Goal: Transaction & Acquisition: Purchase product/service

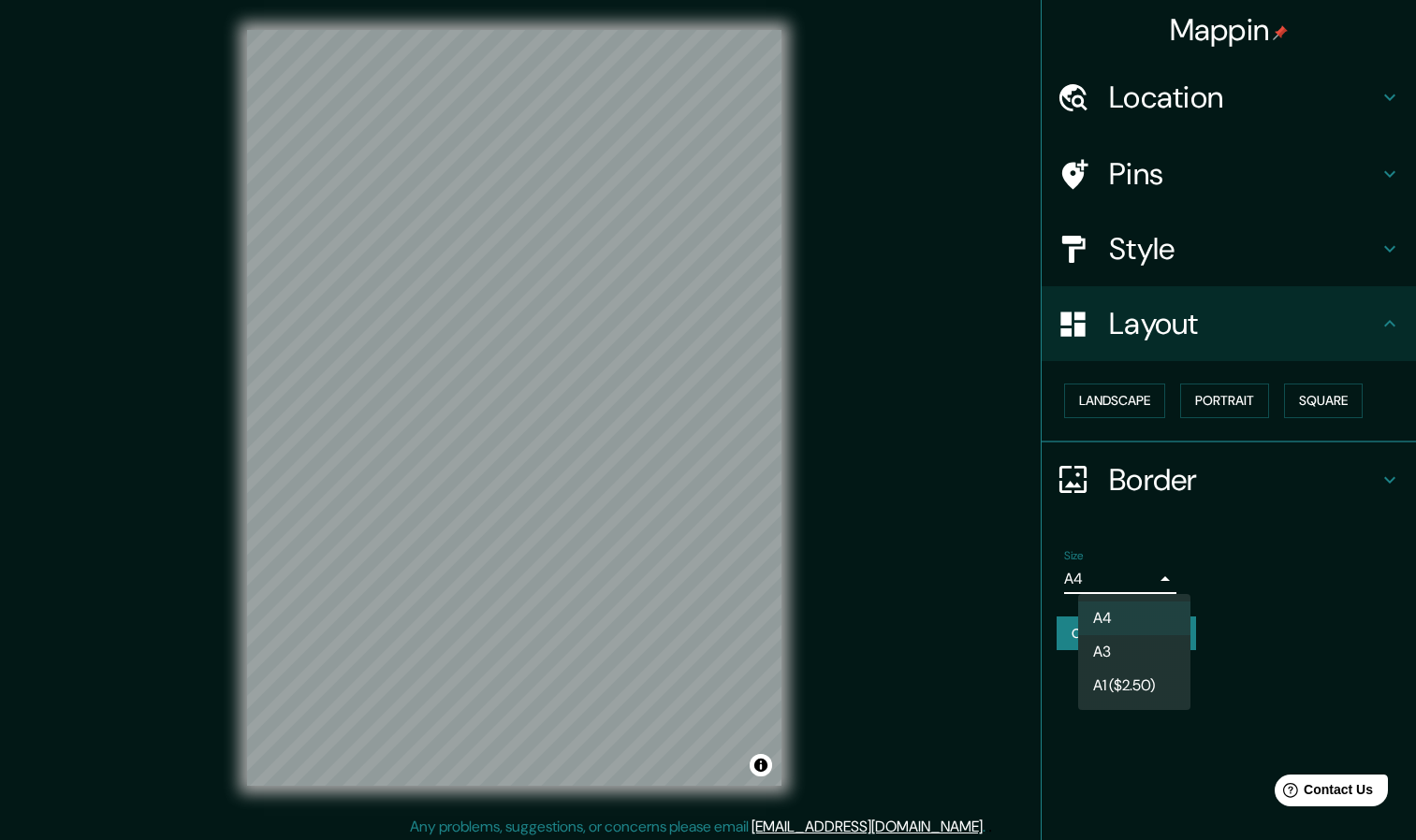
click at [1095, 581] on body "Mappin Location Pins Style Layout Landscape Portrait Square Border Choose a bor…" at bounding box center [708, 420] width 1416 height 840
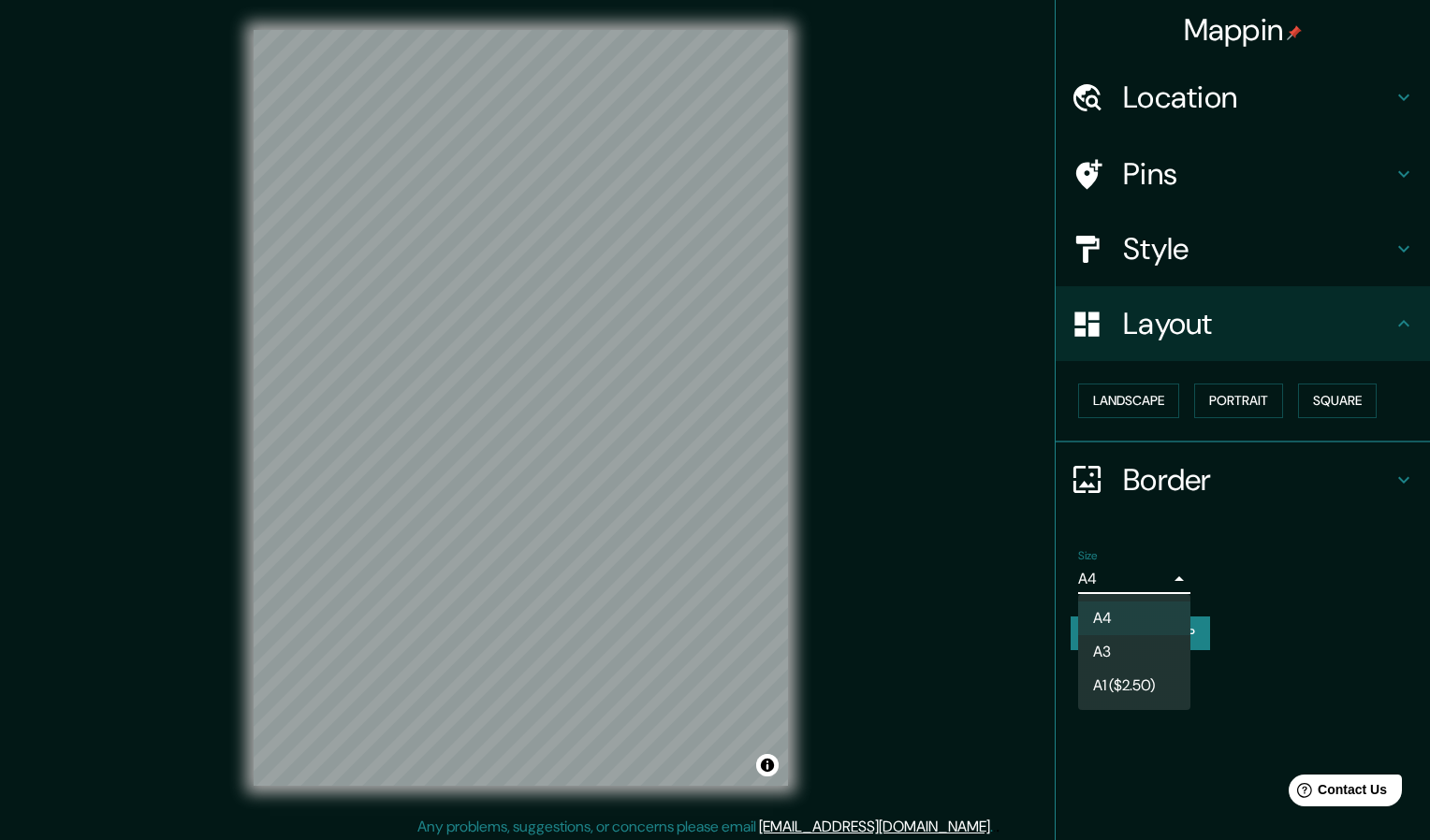
click at [1271, 596] on div at bounding box center [715, 420] width 1430 height 840
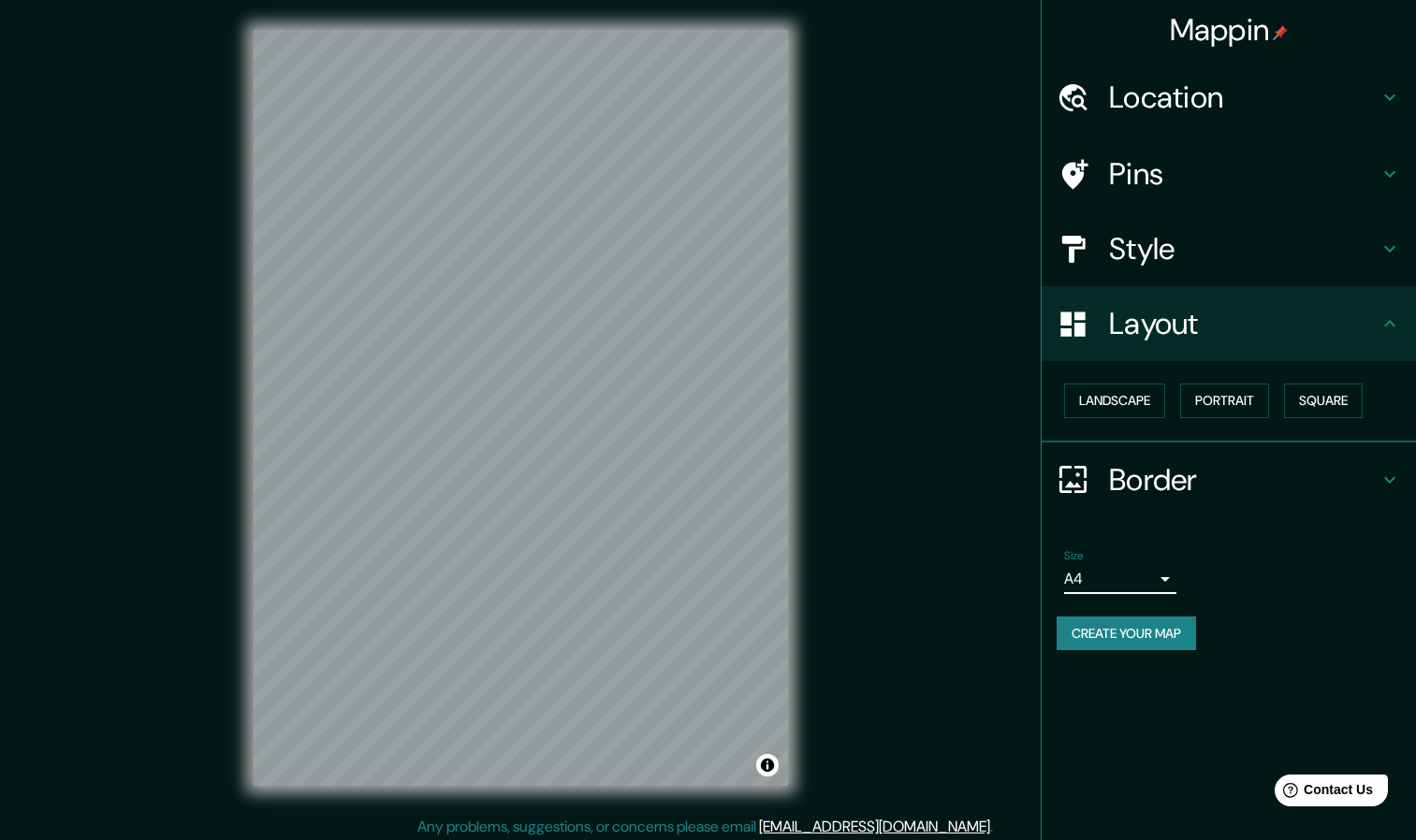
click at [1164, 631] on button "Create your map" at bounding box center [1126, 633] width 140 height 34
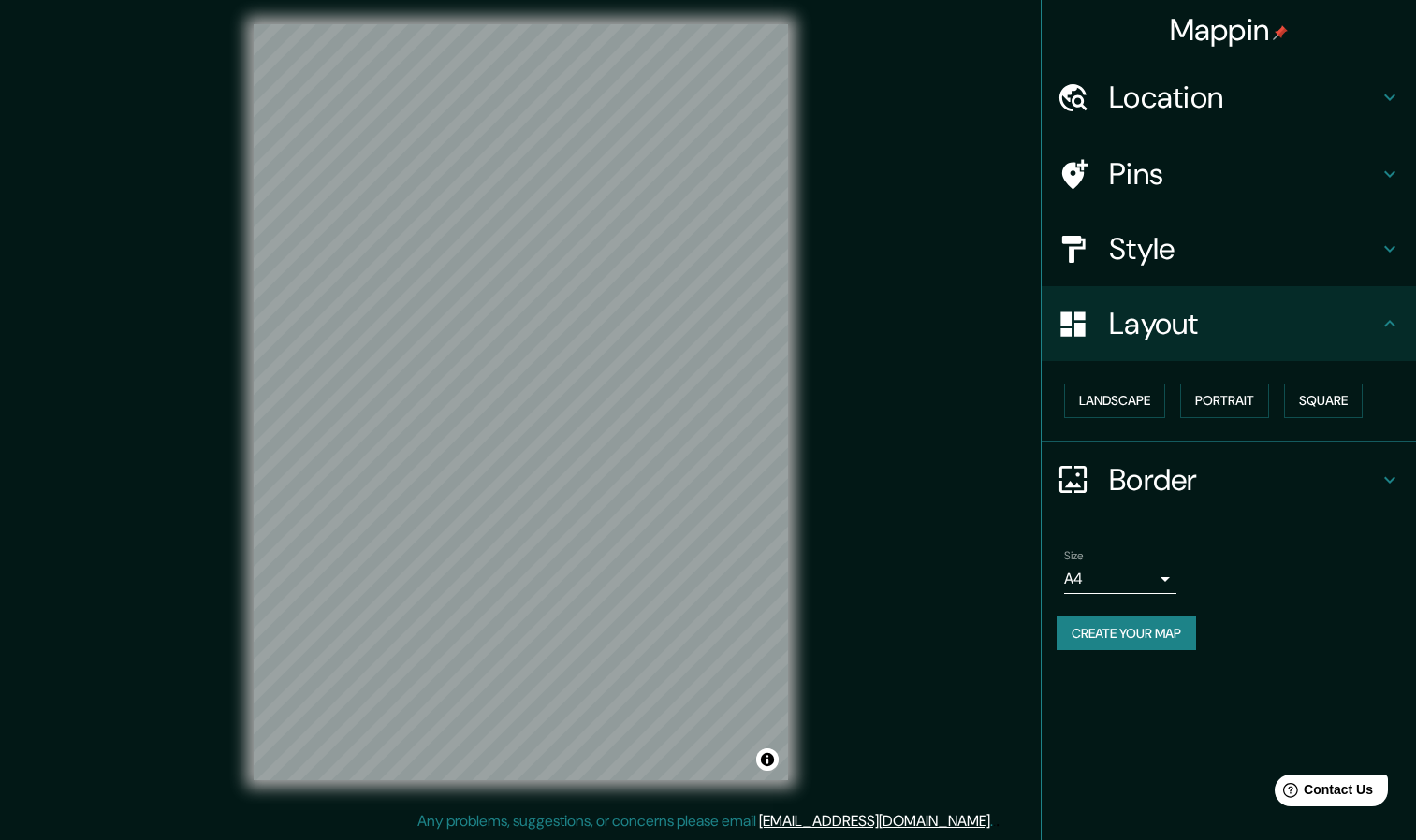
click at [1162, 637] on button "Create your map" at bounding box center [1126, 633] width 140 height 34
click at [1388, 94] on icon at bounding box center [1389, 97] width 23 height 23
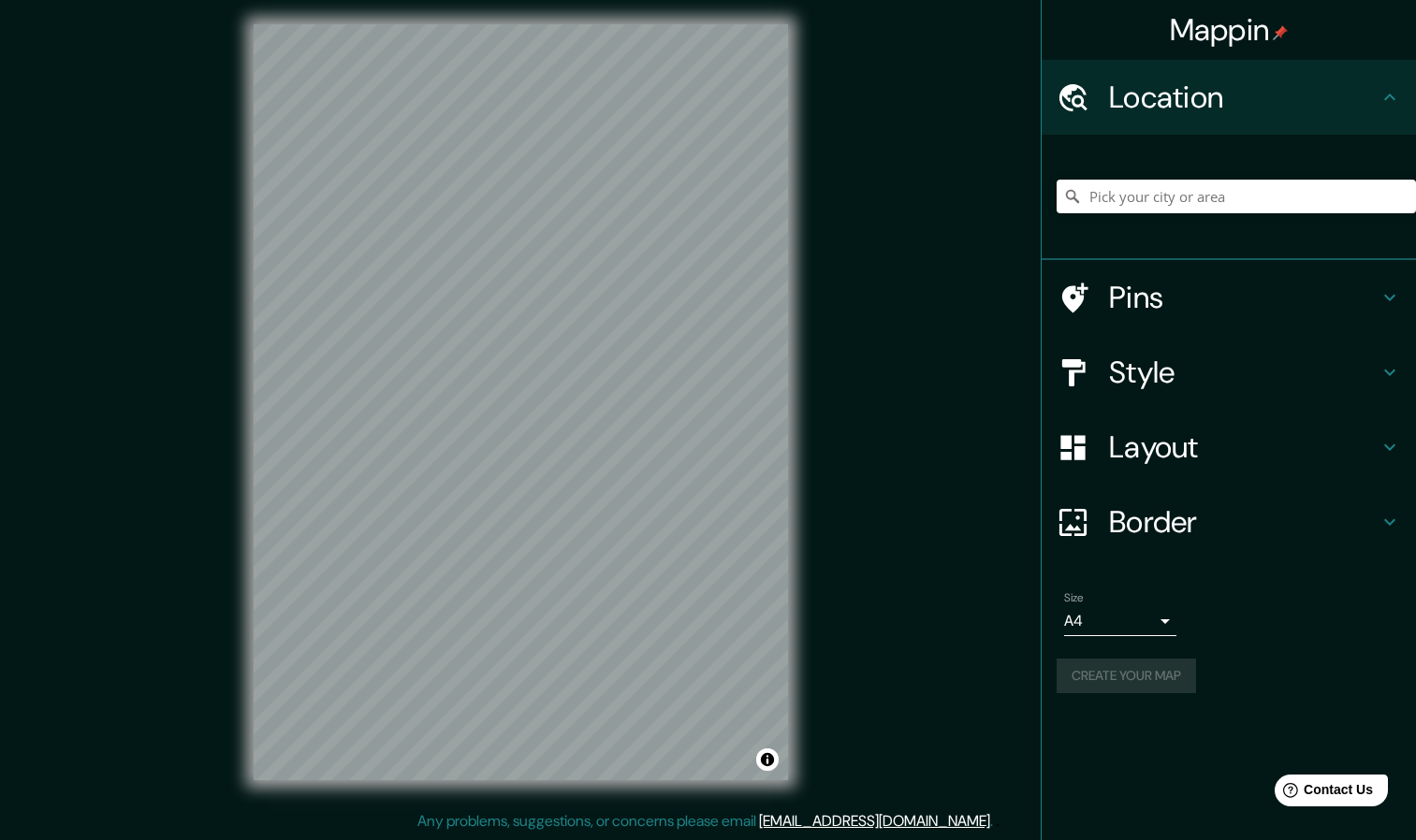
drag, startPoint x: 1378, startPoint y: 132, endPoint x: 1338, endPoint y: 157, distance: 47.2
click at [1338, 157] on ul "Location Pins Style Layout Border Choose a border. Hint : you can make layers o…" at bounding box center [1228, 387] width 374 height 655
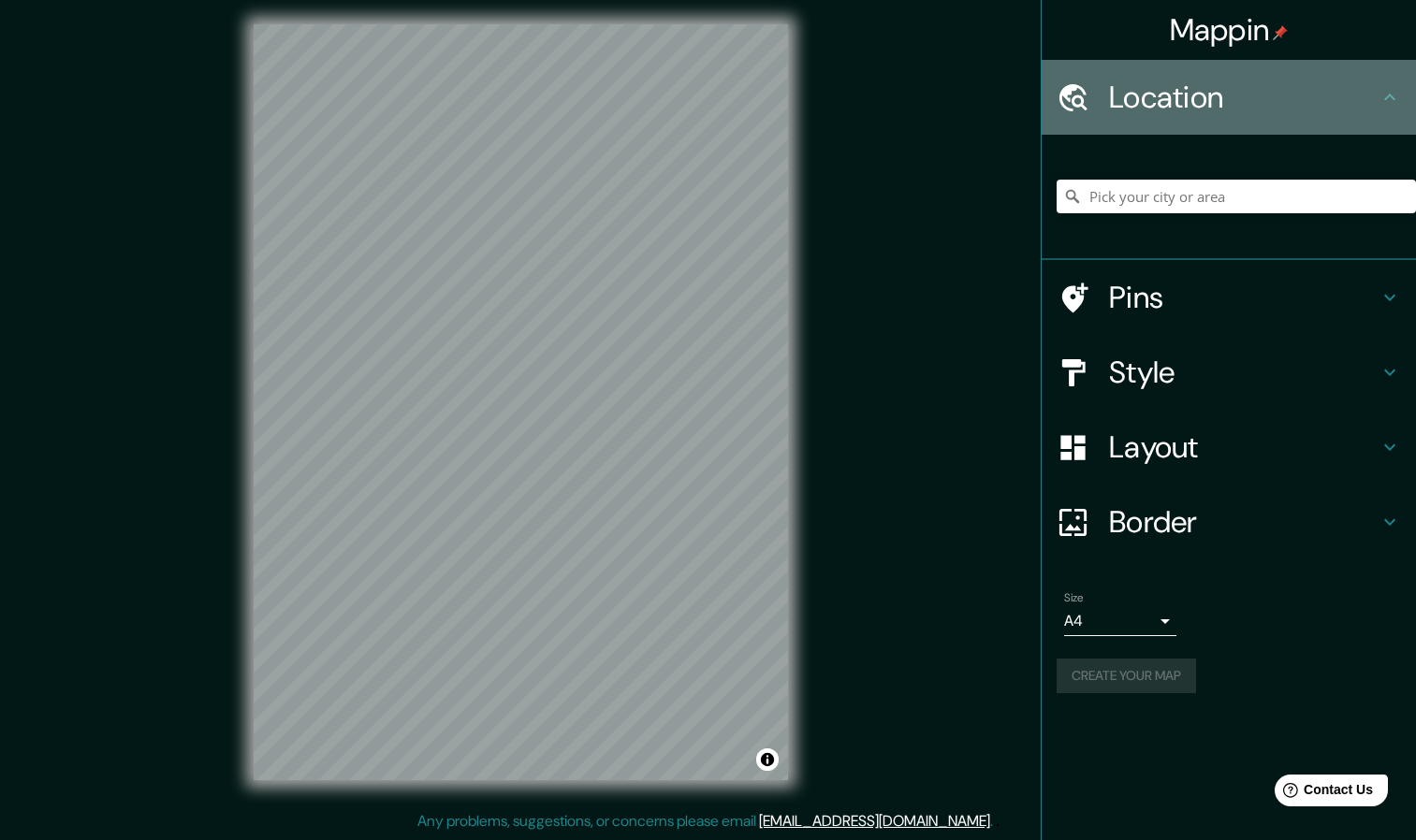
click at [1361, 97] on h4 "Location" at bounding box center [1243, 97] width 269 height 37
click at [1397, 102] on icon at bounding box center [1389, 97] width 23 height 23
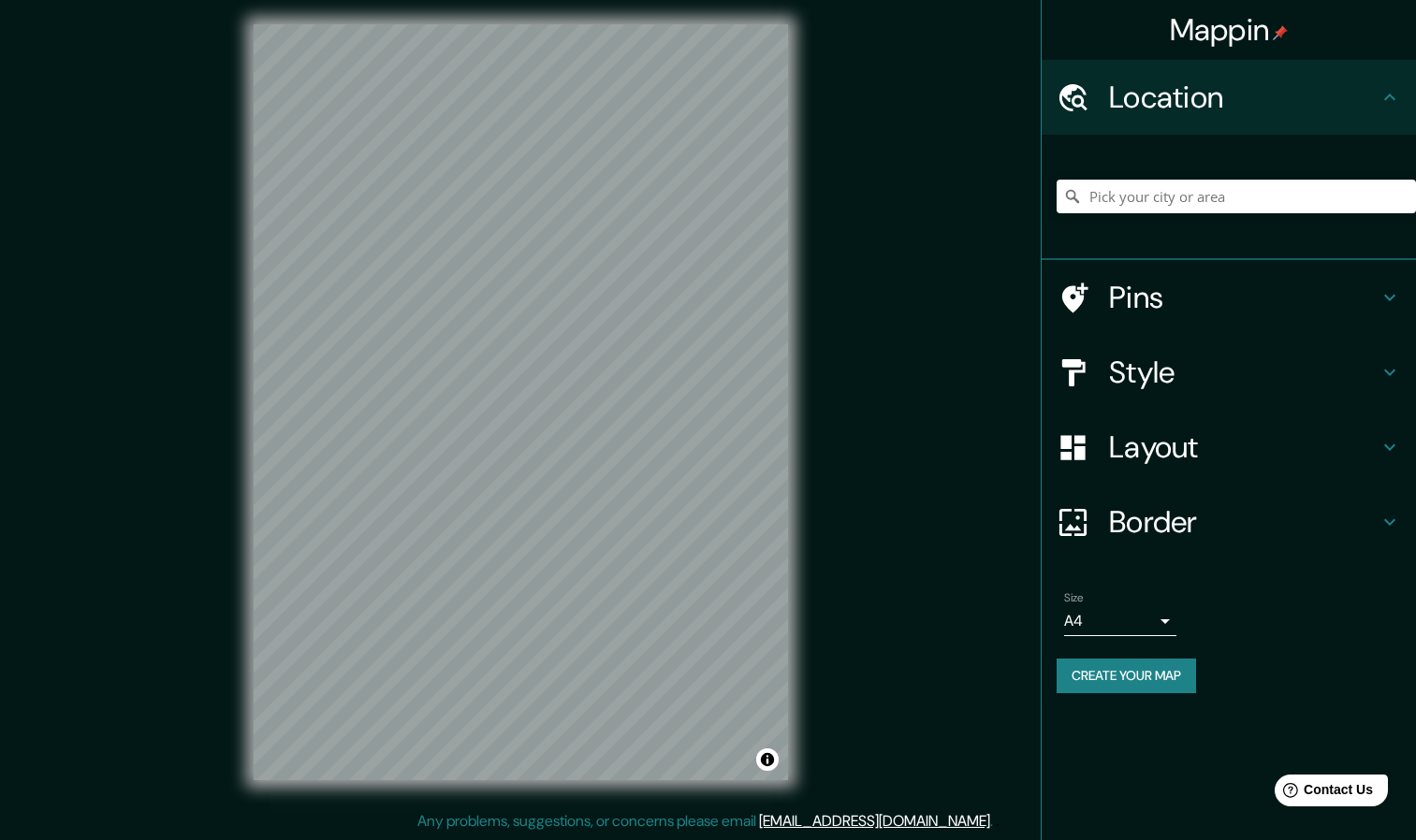
click at [1313, 681] on div "Create your map" at bounding box center [1228, 675] width 344 height 34
click at [1155, 623] on body "Mappin Location Pins Style Layout Border Choose a border. Hint : you can make l…" at bounding box center [708, 414] width 1416 height 840
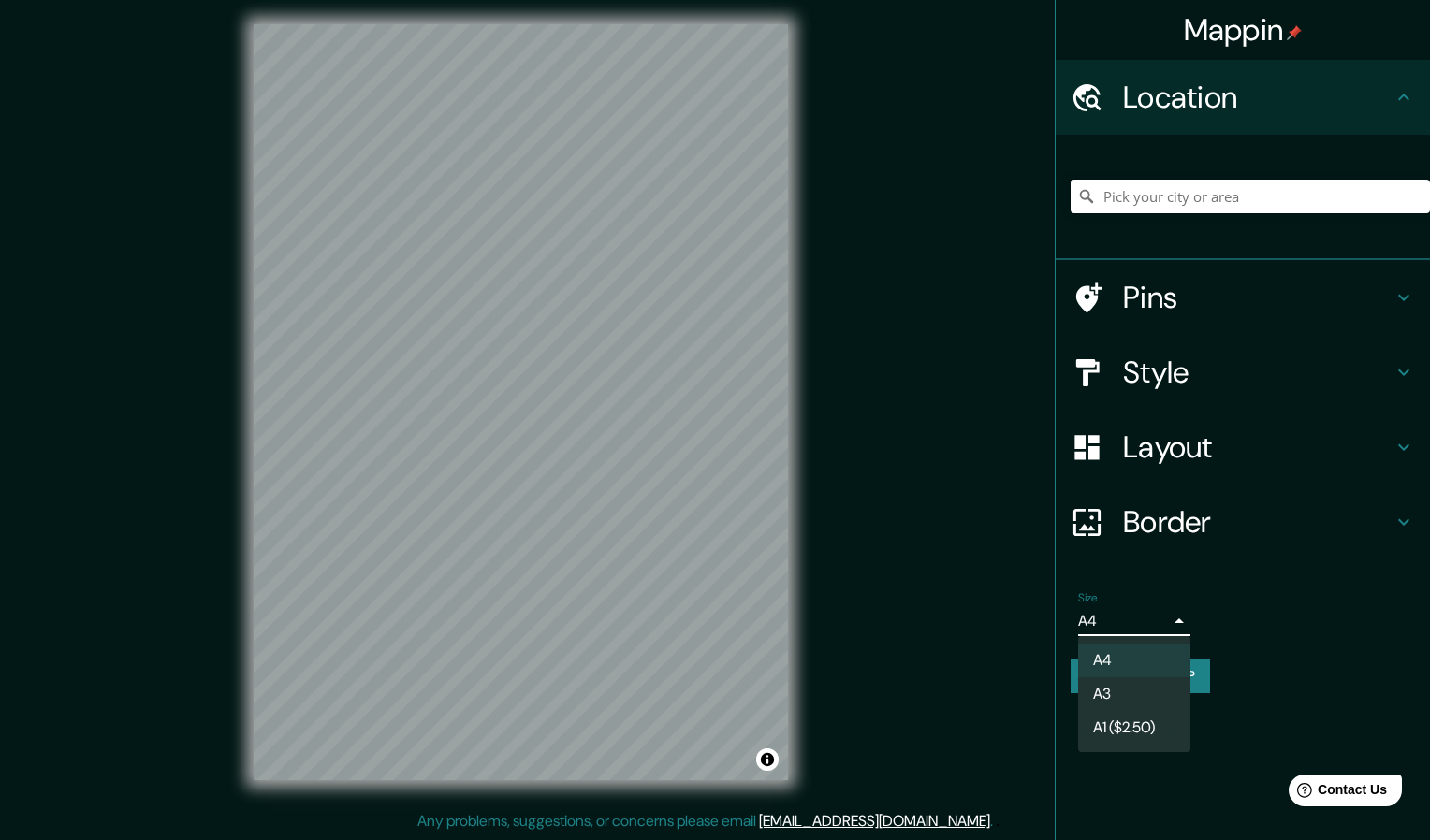
click at [1125, 697] on li "A3" at bounding box center [1134, 694] width 112 height 33
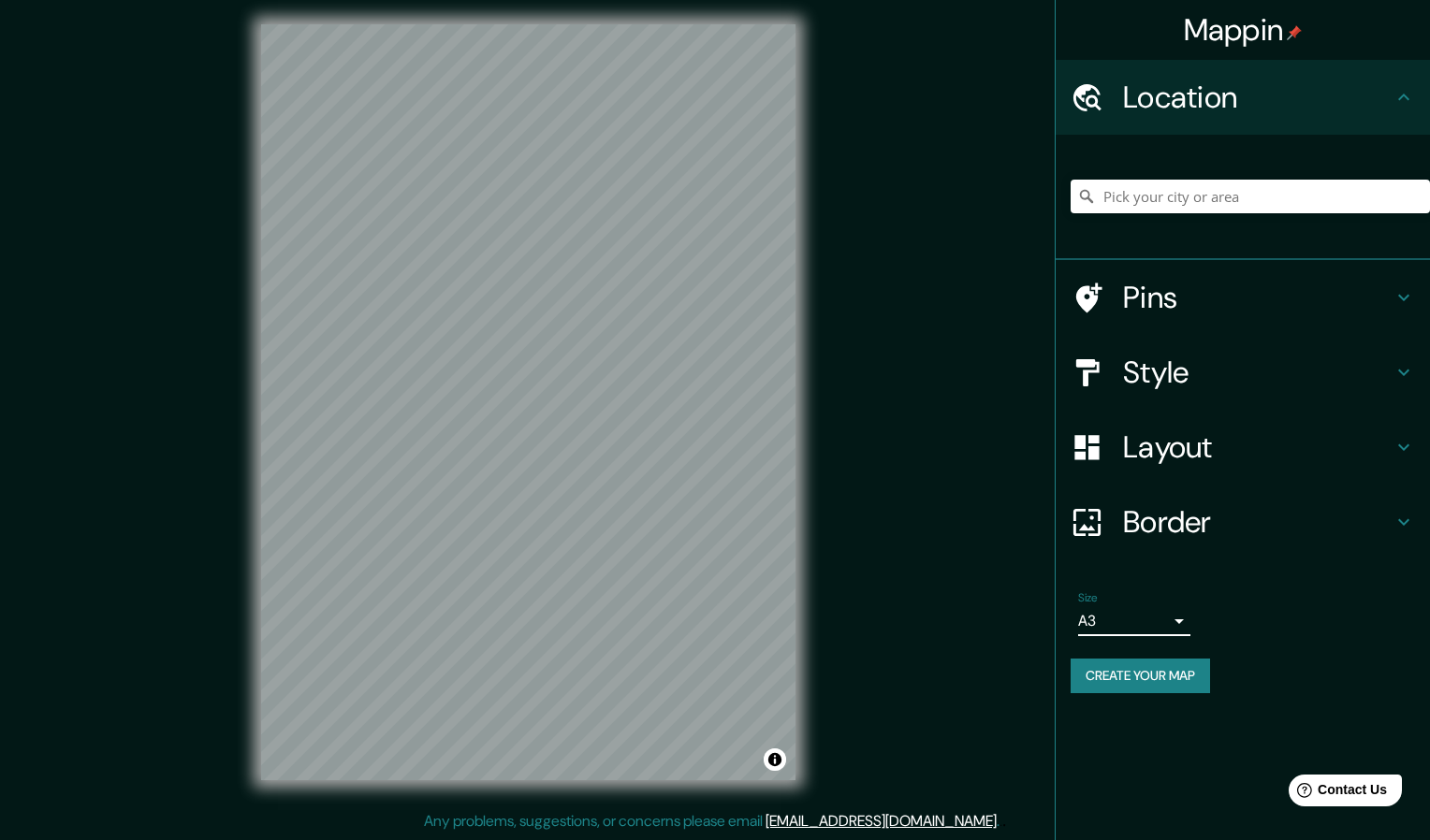
click at [1156, 611] on body "Mappin Location Pins Style Layout Border Choose a border. Hint : you can make l…" at bounding box center [715, 414] width 1430 height 840
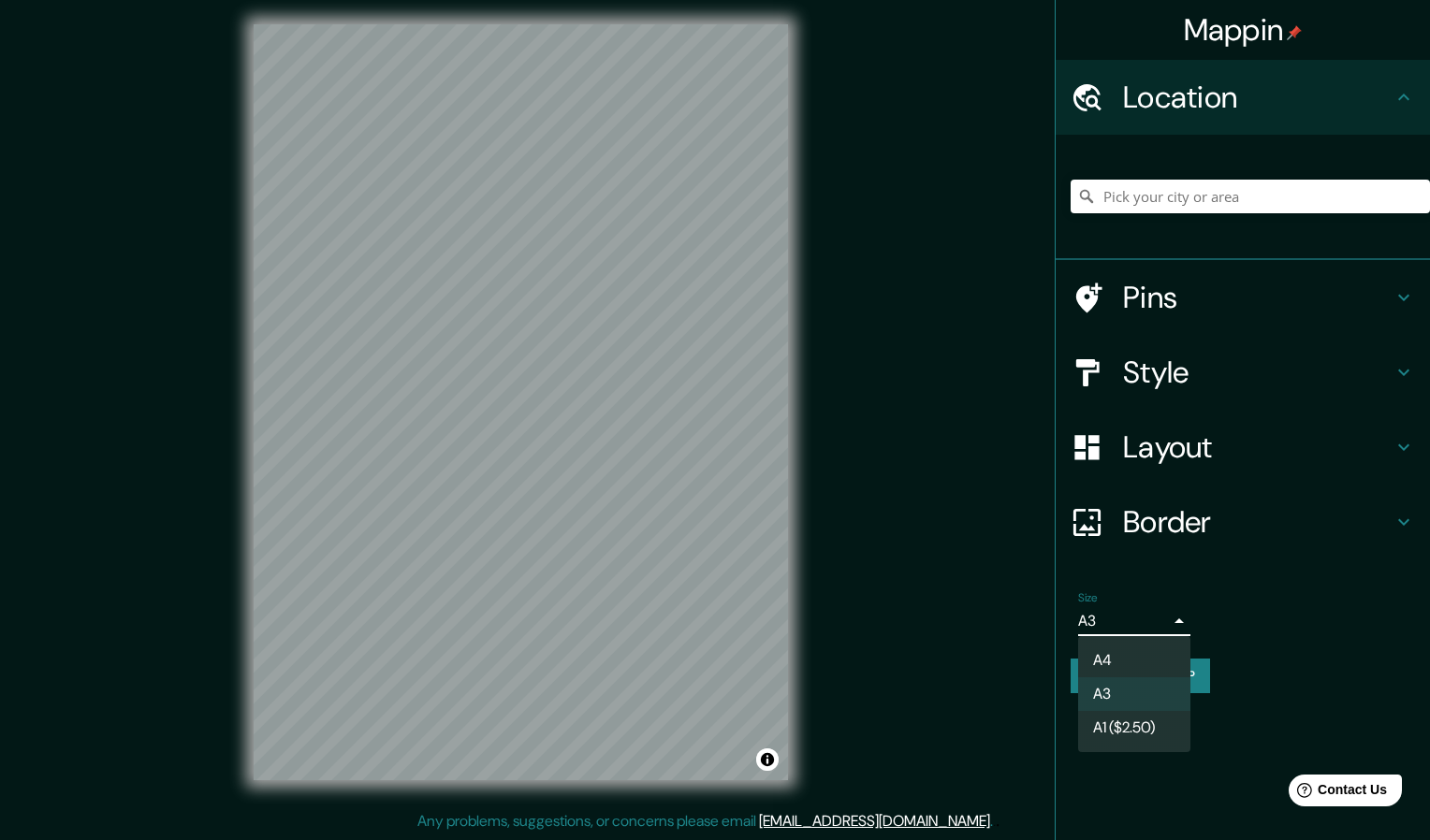
click at [1127, 663] on li "A4" at bounding box center [1134, 660] width 112 height 33
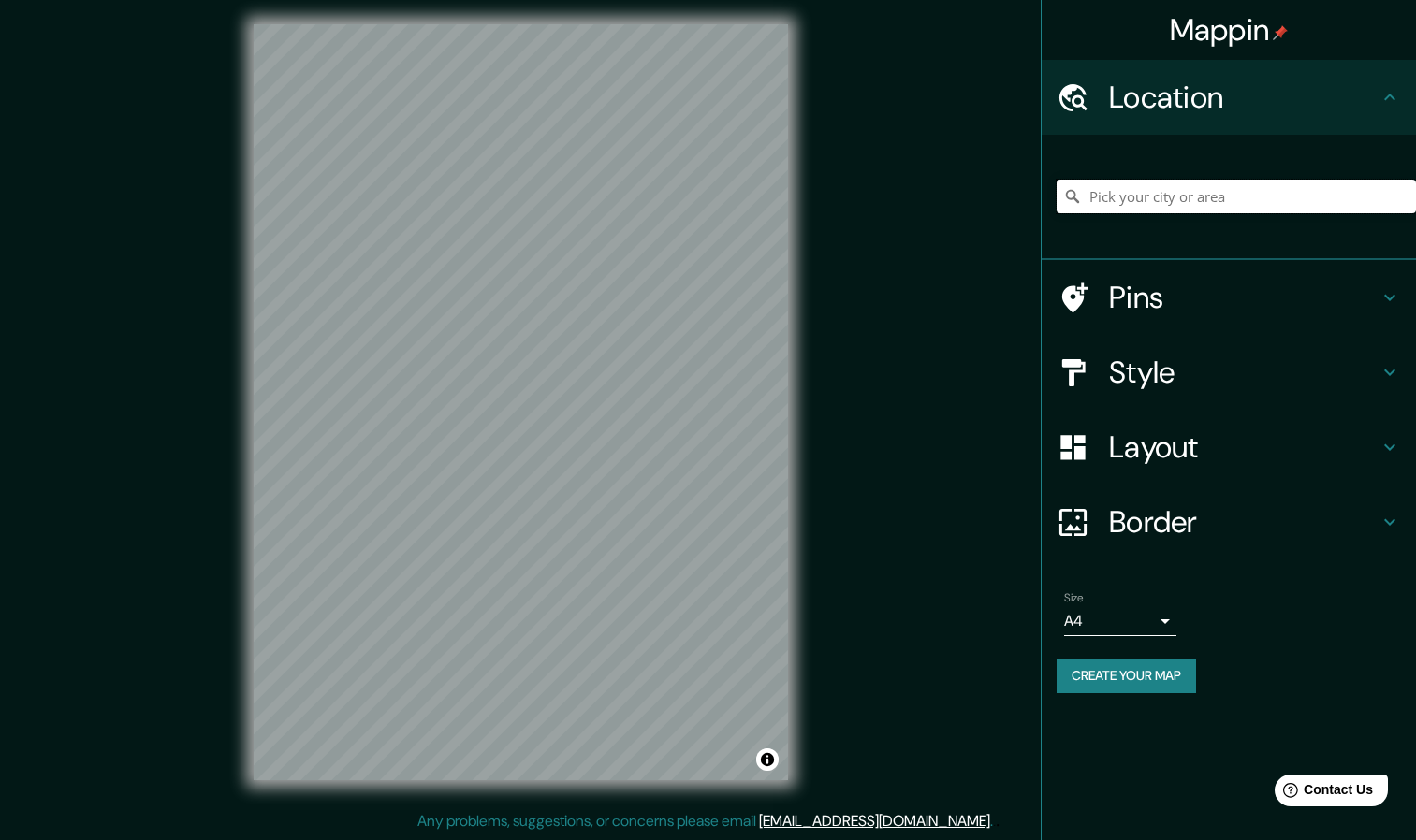
click at [1280, 190] on input "Pick your city or area" at bounding box center [1236, 196] width 360 height 33
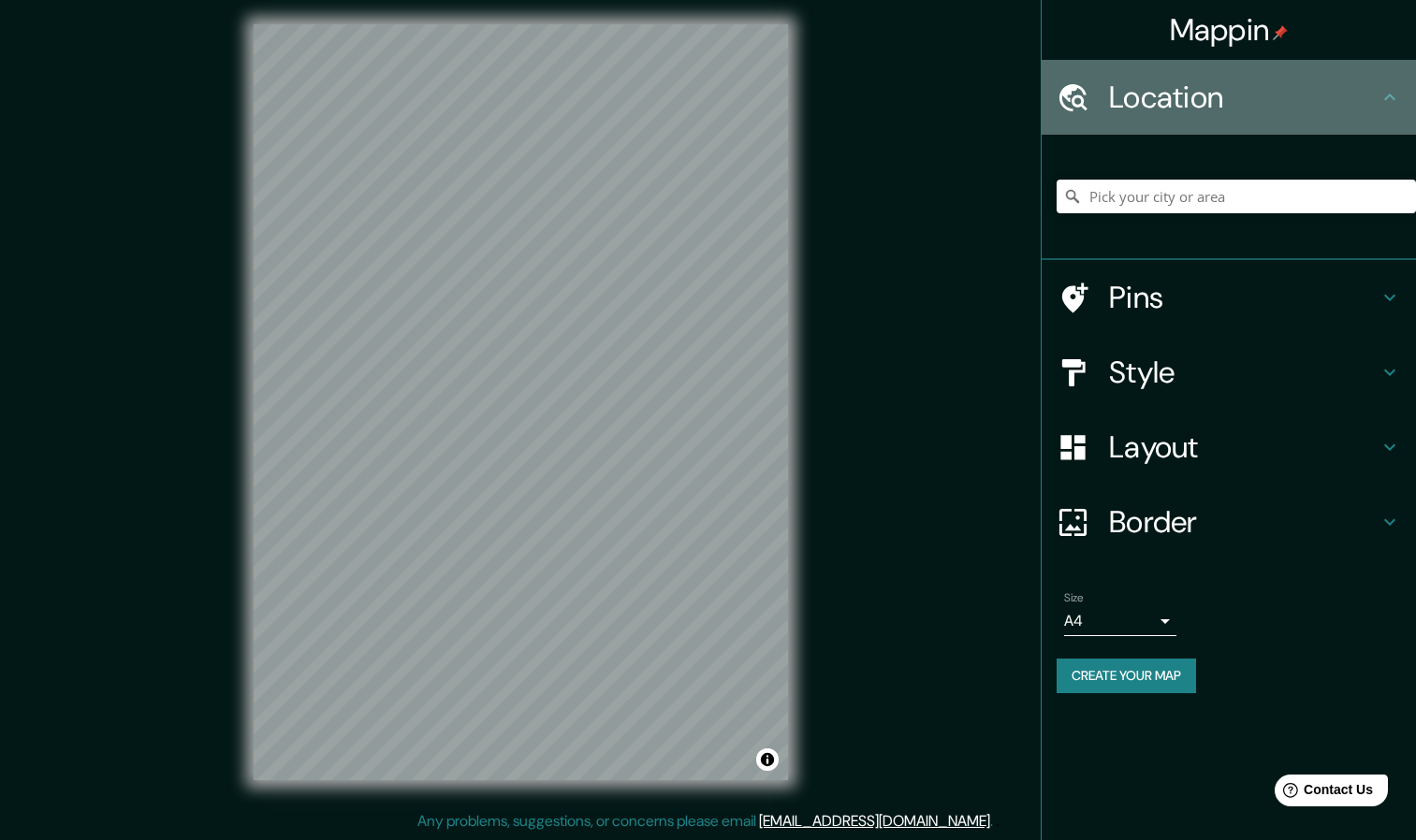
click at [1386, 104] on icon at bounding box center [1389, 97] width 23 height 23
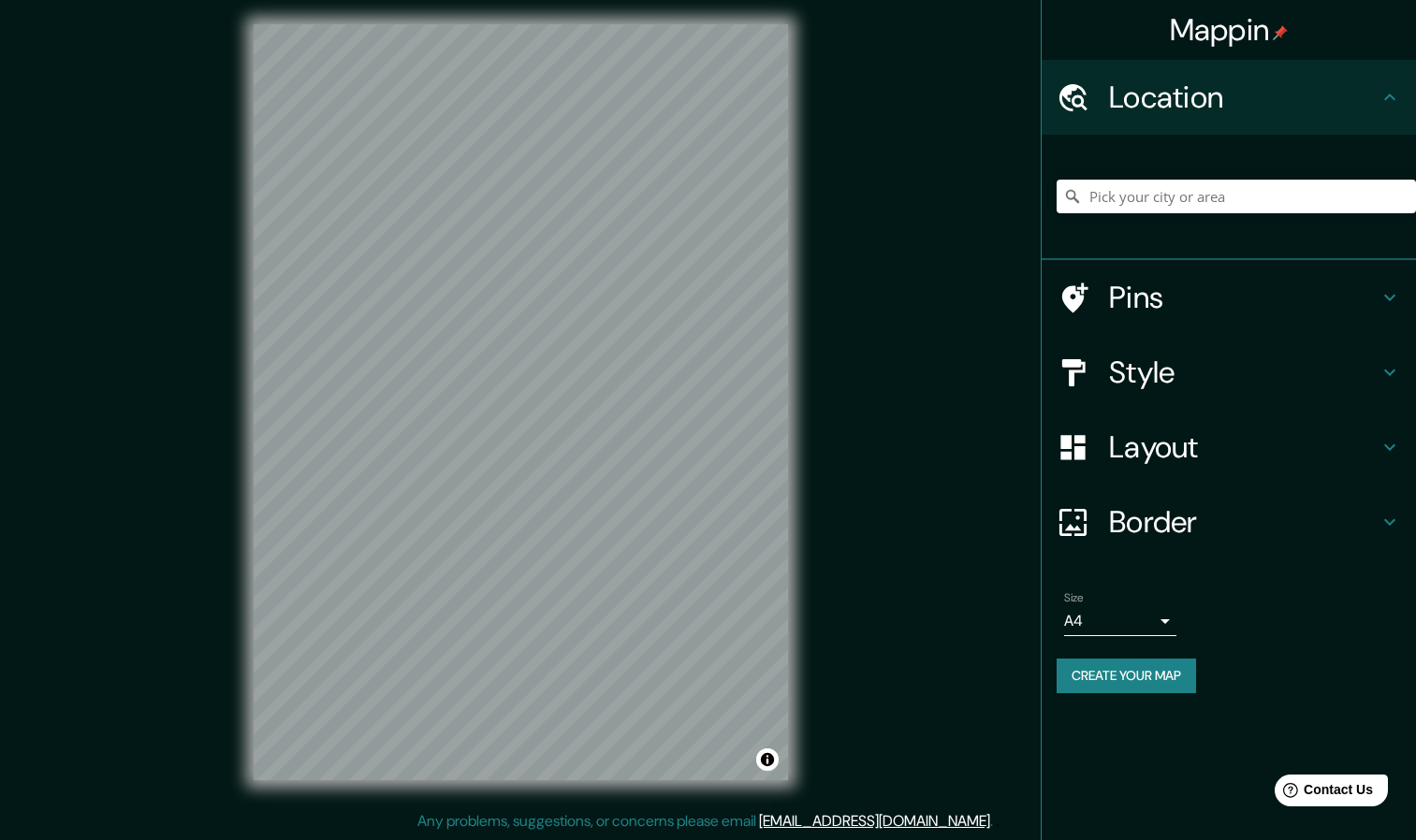
click at [1386, 104] on icon at bounding box center [1389, 97] width 23 height 23
click at [1258, 189] on input "Pick your city or area" at bounding box center [1236, 196] width 360 height 33
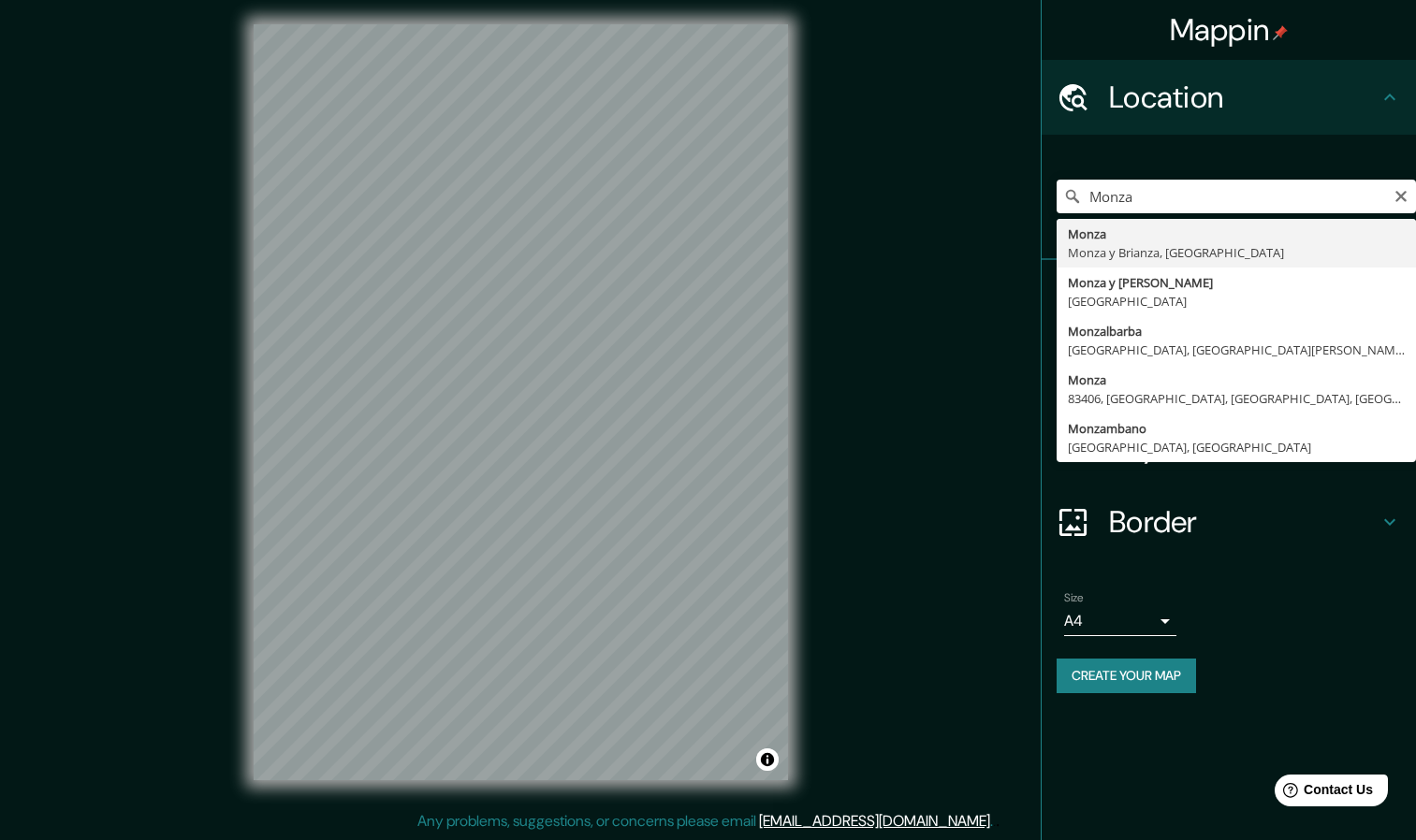
type input "[GEOGRAPHIC_DATA], [GEOGRAPHIC_DATA] y Brianza, [GEOGRAPHIC_DATA]"
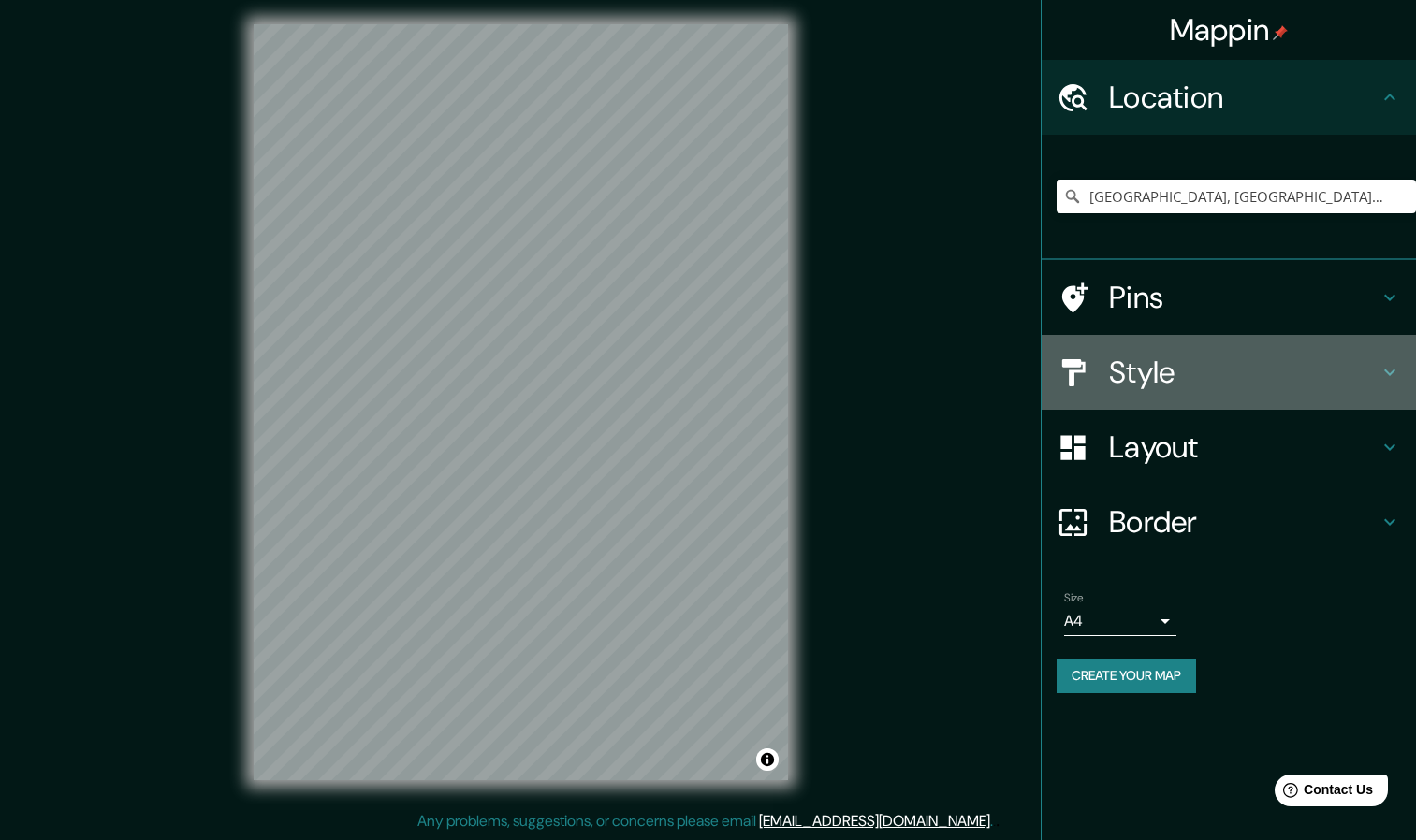
click at [1375, 368] on h4 "Style" at bounding box center [1243, 372] width 269 height 37
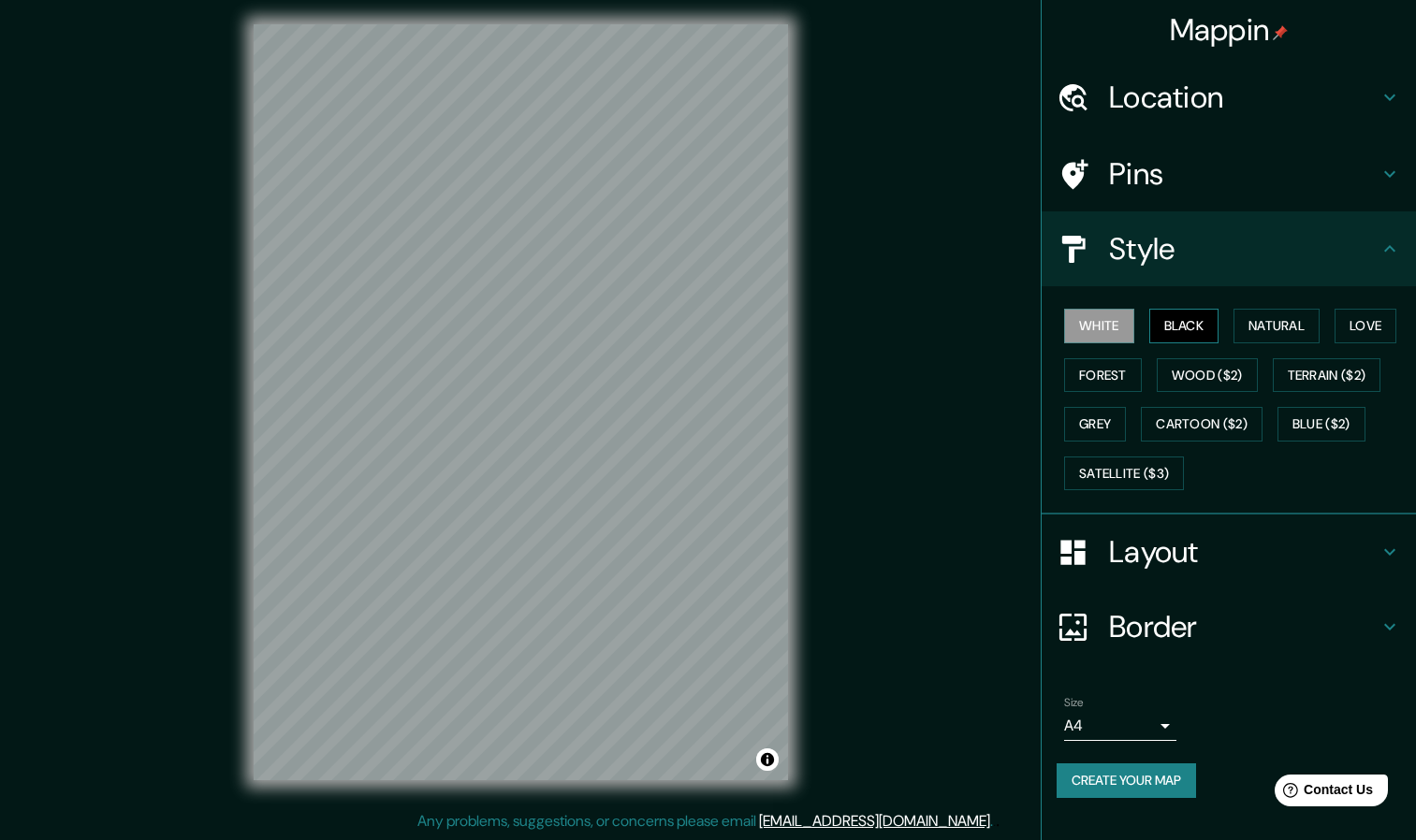
click at [1196, 328] on button "Black" at bounding box center [1183, 325] width 70 height 34
click at [1300, 337] on button "Natural" at bounding box center [1276, 325] width 86 height 34
click at [1367, 326] on button "Love" at bounding box center [1365, 325] width 62 height 34
click at [1114, 378] on button "Forest" at bounding box center [1103, 375] width 78 height 34
click at [1090, 420] on button "Grey" at bounding box center [1095, 423] width 62 height 34
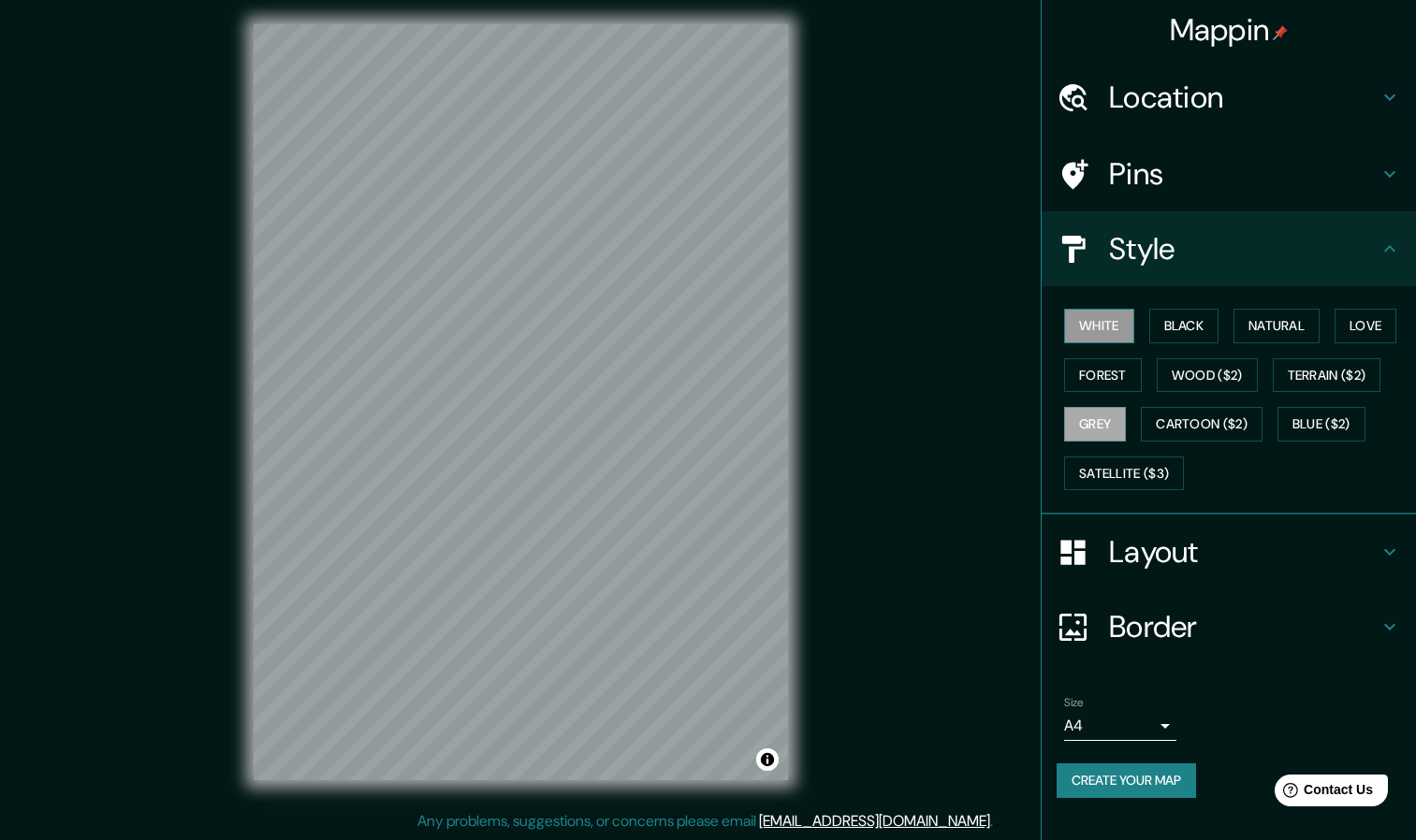
click at [1096, 335] on button "White" at bounding box center [1099, 325] width 70 height 34
click at [1183, 337] on button "Black" at bounding box center [1183, 325] width 70 height 34
click at [1092, 423] on button "Grey" at bounding box center [1095, 423] width 62 height 34
click at [1392, 560] on icon at bounding box center [1389, 551] width 23 height 23
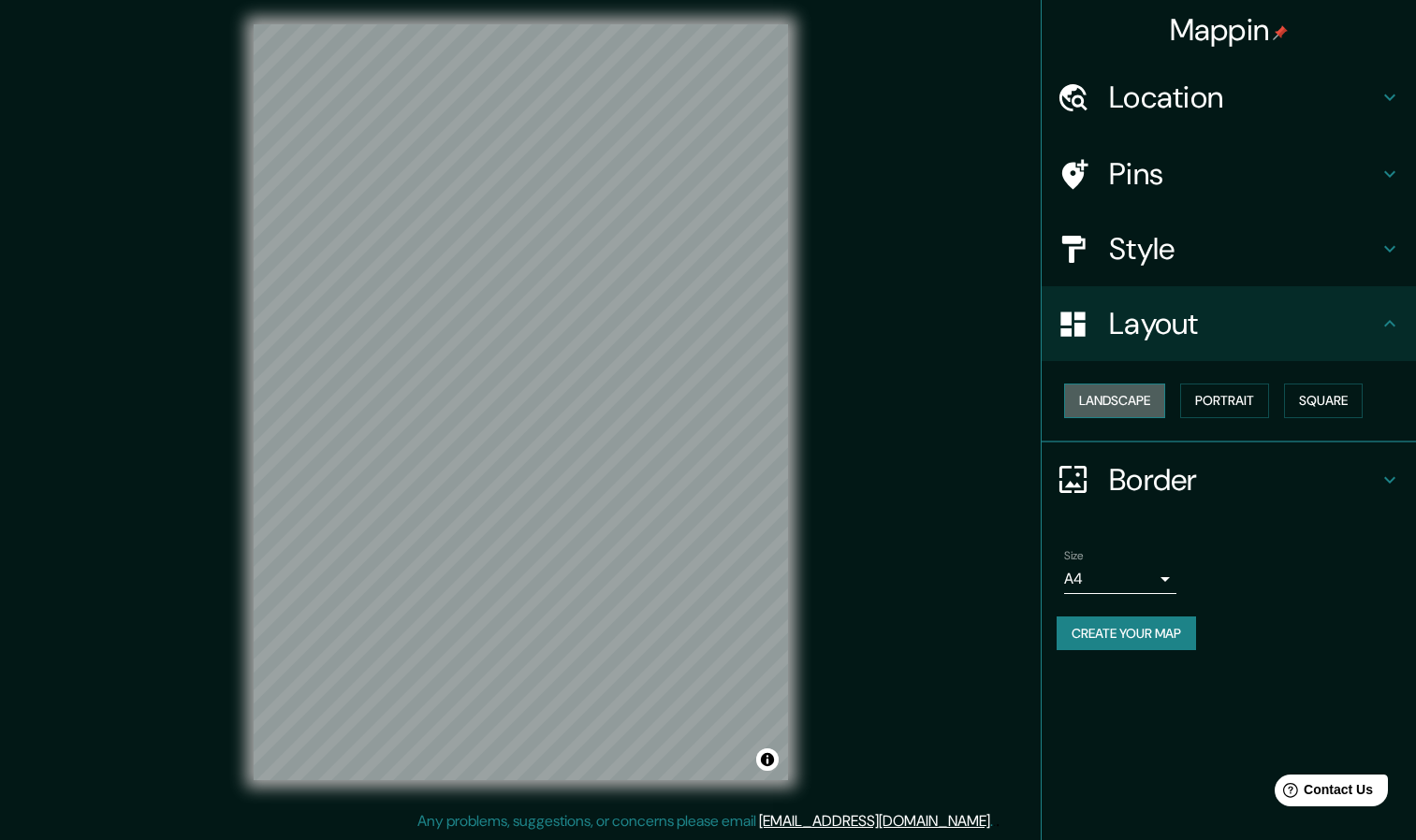
click at [1142, 410] on button "Landscape" at bounding box center [1114, 400] width 101 height 34
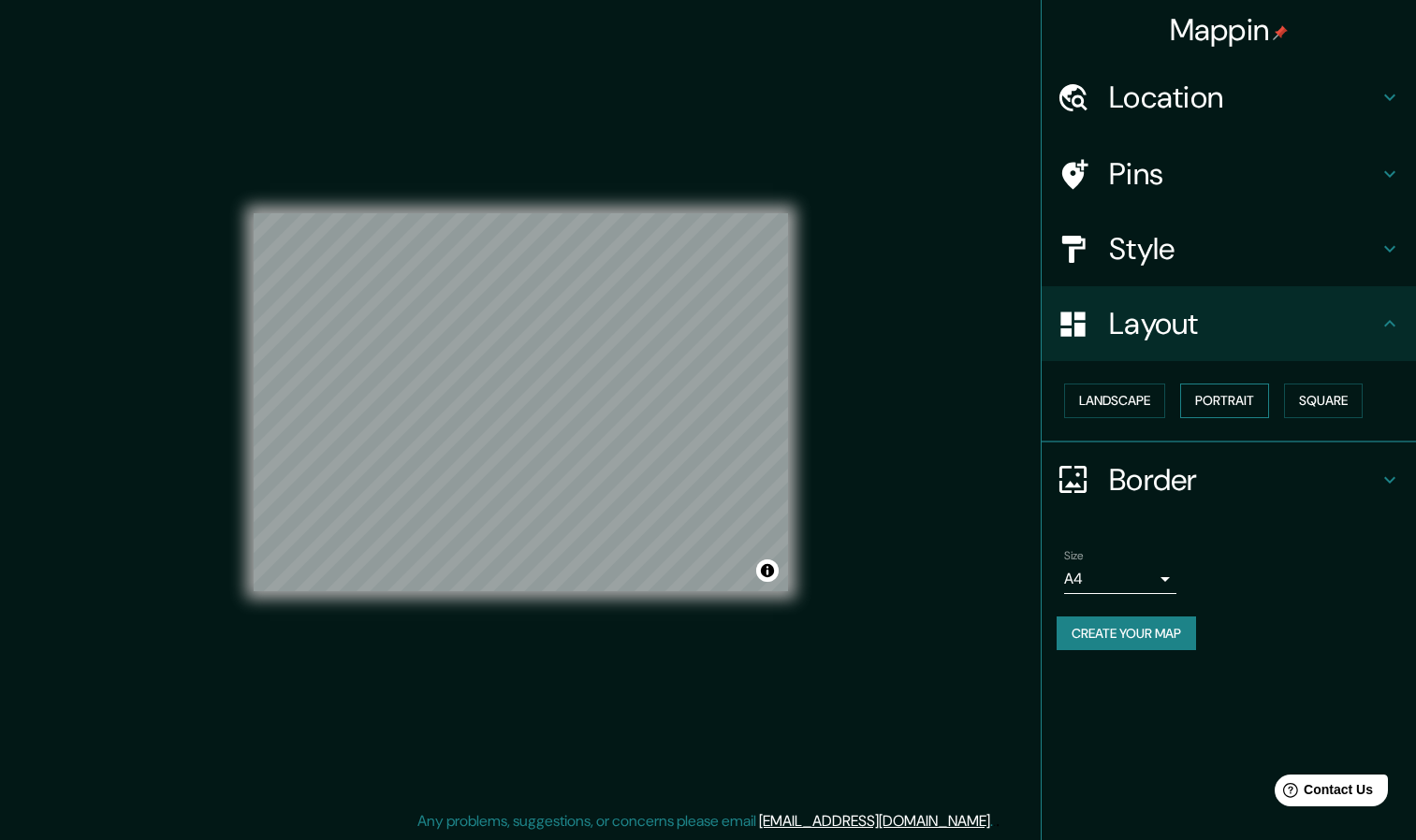
click at [1218, 405] on button "Portrait" at bounding box center [1224, 400] width 88 height 34
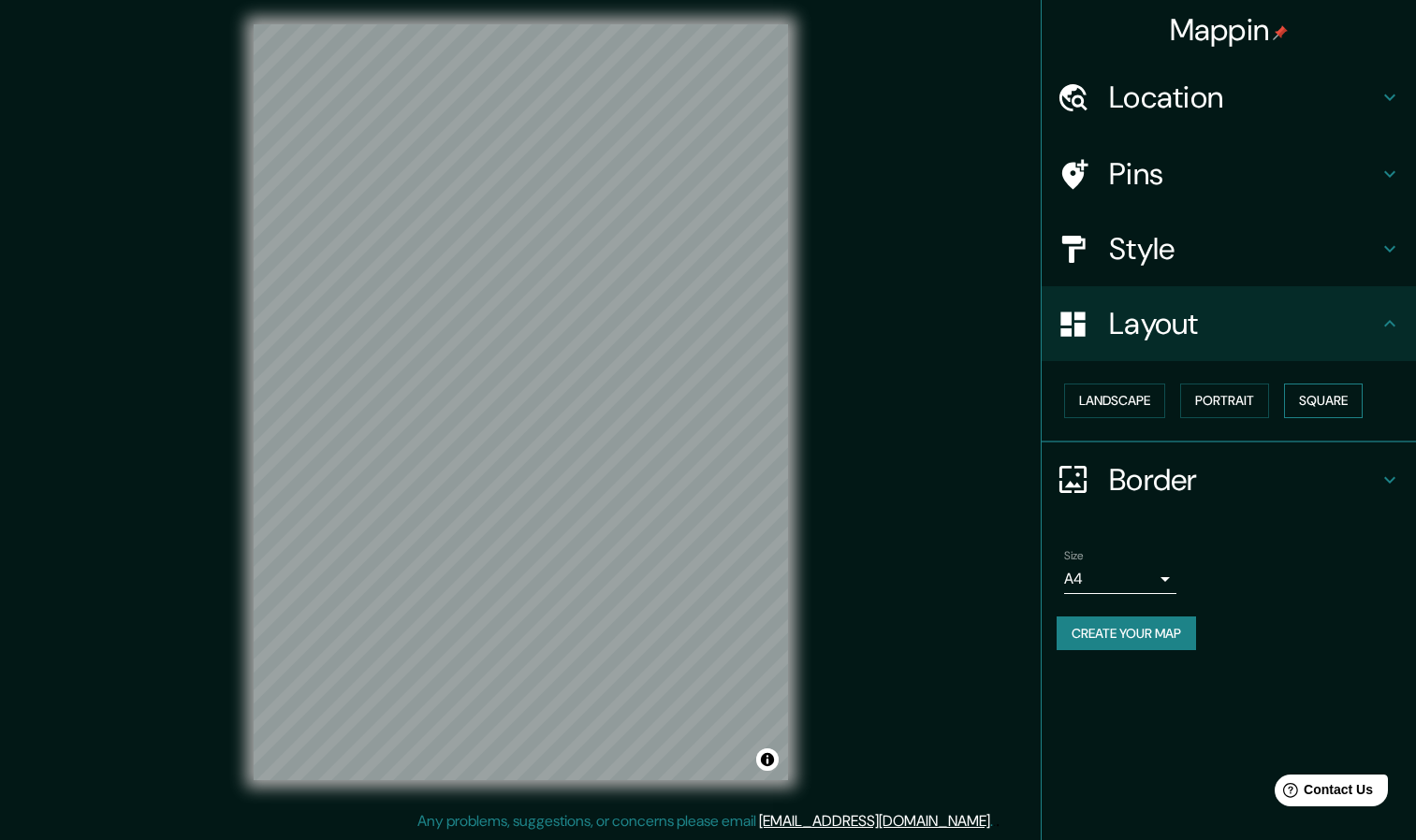
click at [1340, 410] on button "Square" at bounding box center [1323, 400] width 79 height 34
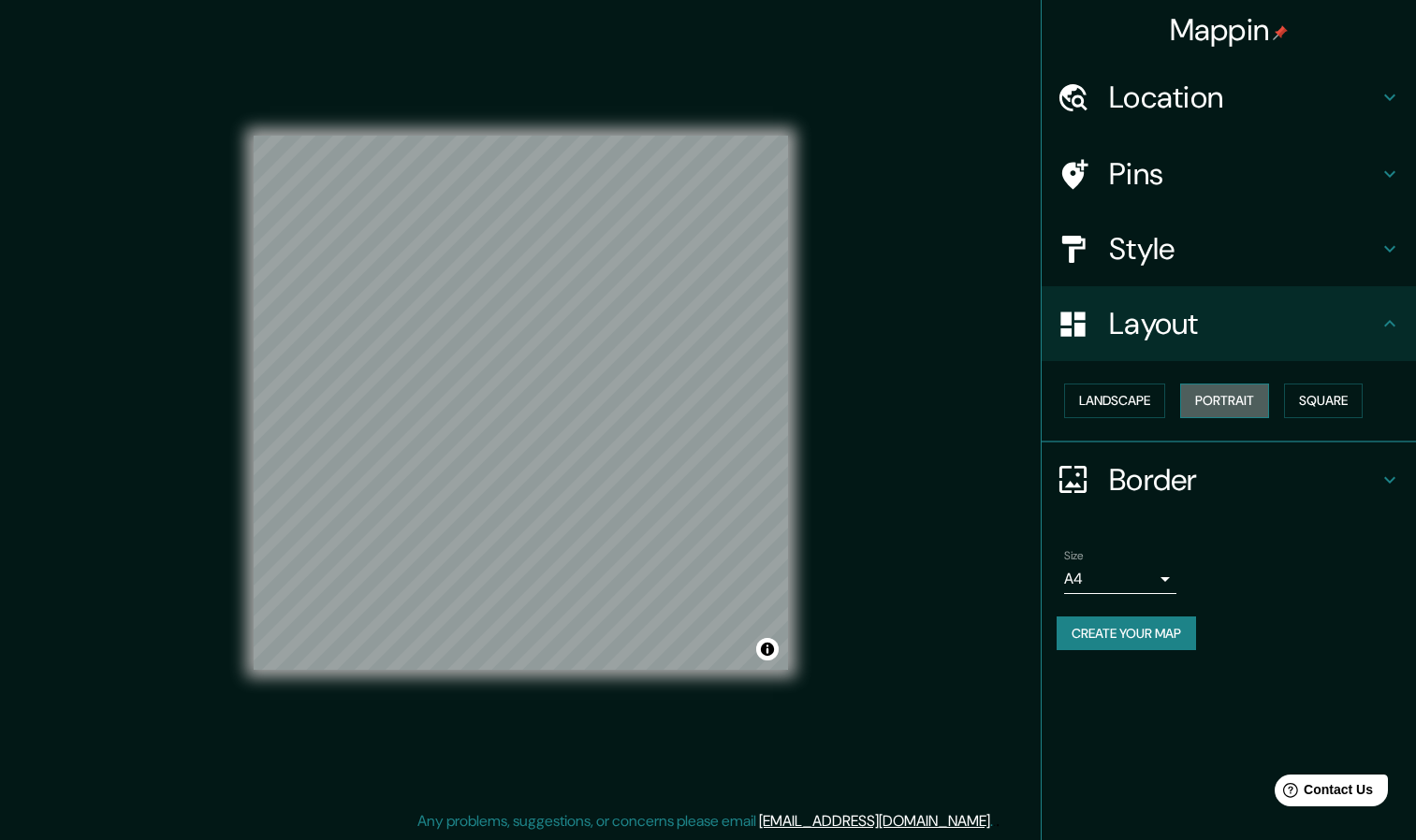
click at [1227, 408] on button "Portrait" at bounding box center [1224, 400] width 88 height 34
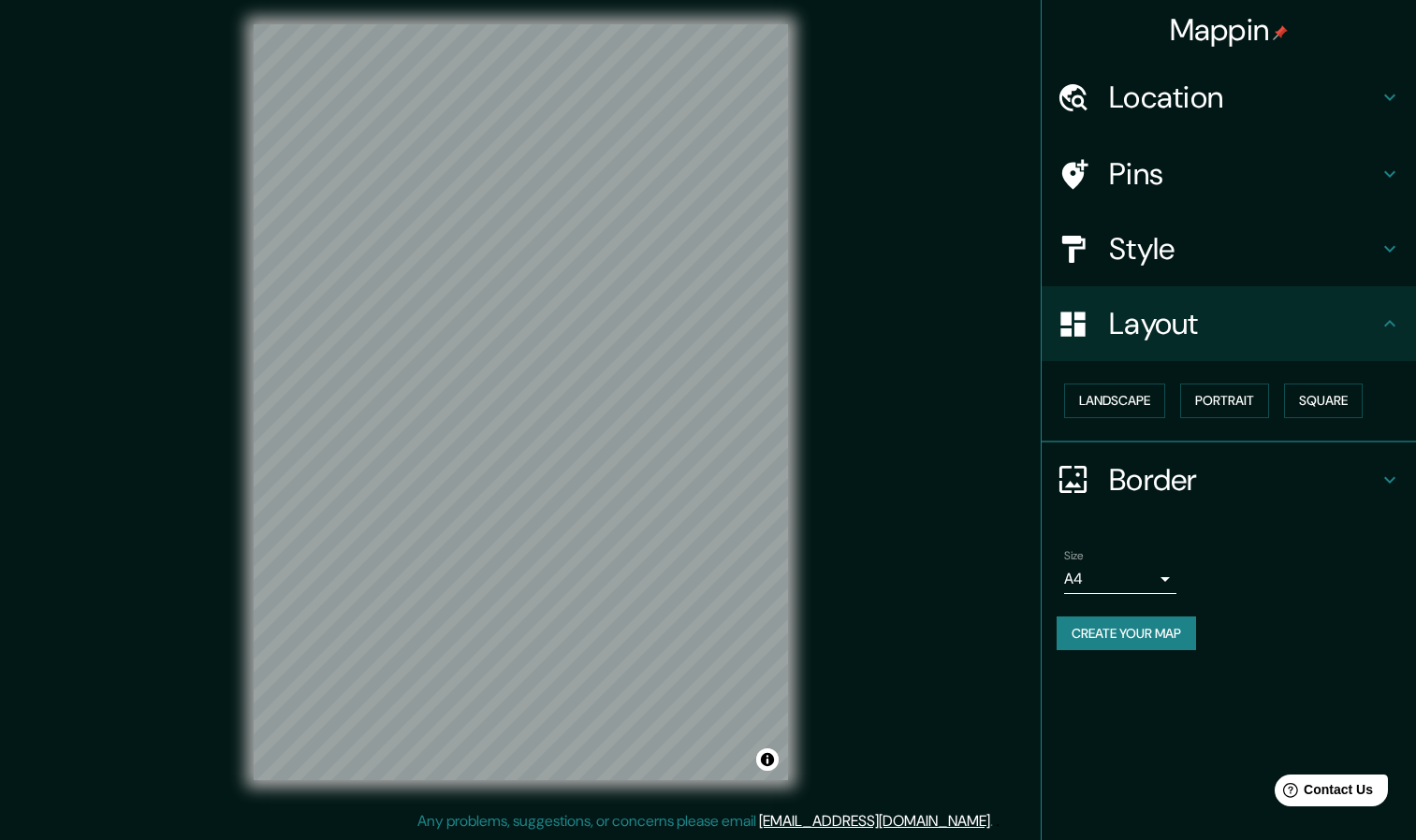
click at [1265, 470] on h4 "Border" at bounding box center [1243, 479] width 269 height 37
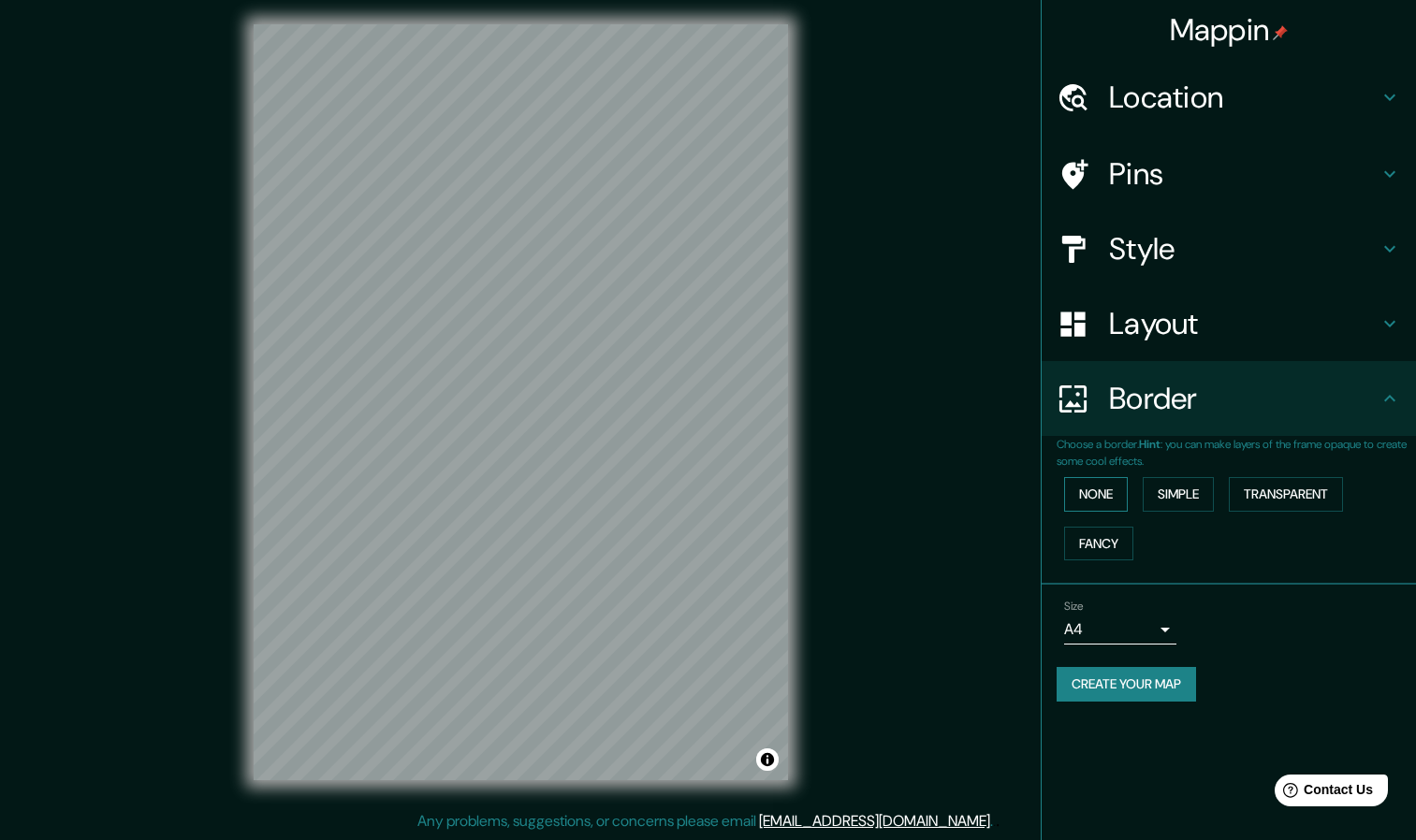
click at [1102, 487] on button "None" at bounding box center [1096, 494] width 64 height 34
click at [1167, 494] on button "Simple" at bounding box center [1178, 494] width 71 height 34
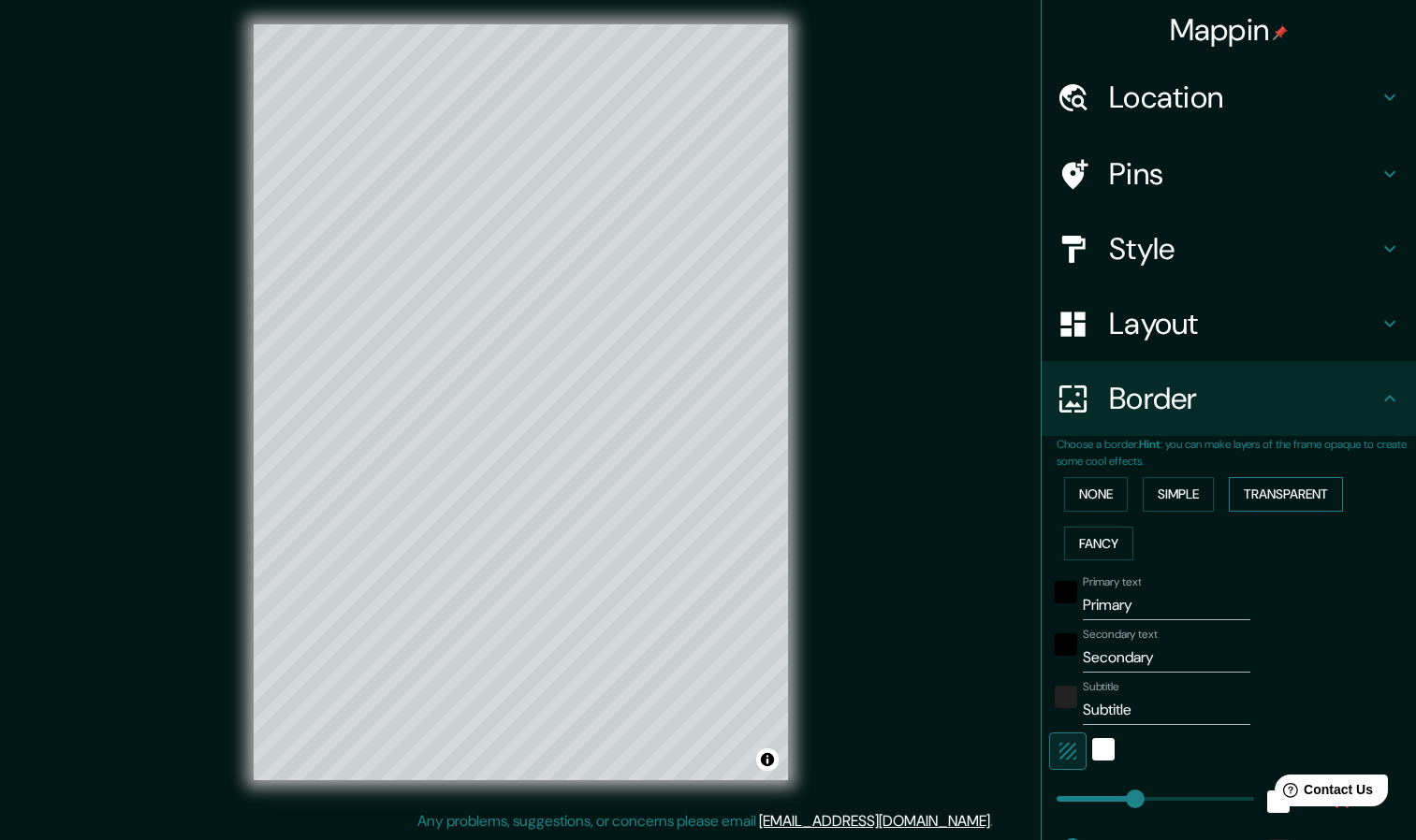
click at [1246, 494] on button "Transparent" at bounding box center [1285, 494] width 114 height 34
click at [1090, 534] on button "Fancy" at bounding box center [1099, 543] width 69 height 34
click at [1087, 499] on button "None" at bounding box center [1096, 494] width 64 height 34
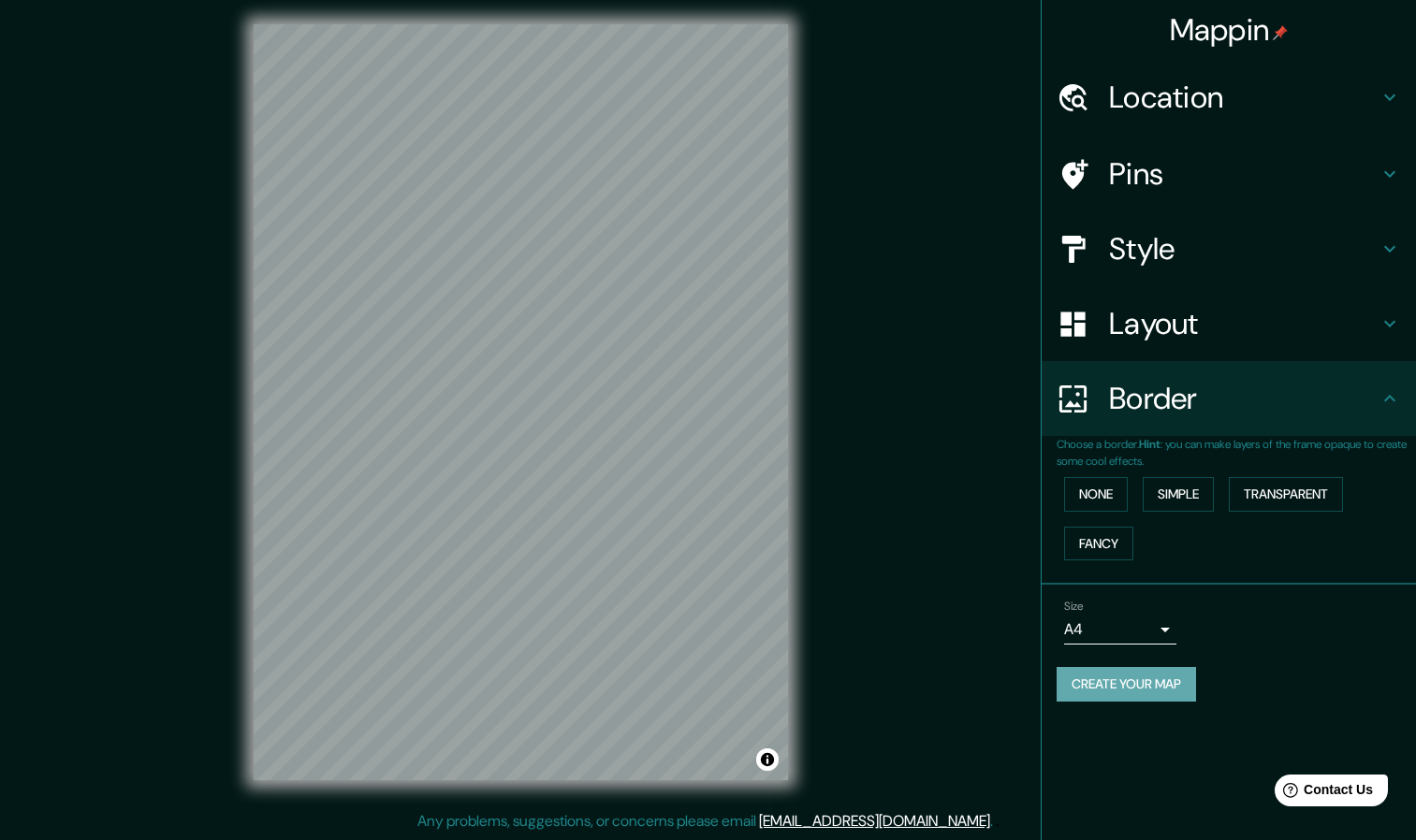
click at [1164, 680] on button "Create your map" at bounding box center [1126, 684] width 140 height 34
click at [1139, 690] on button "Create your map" at bounding box center [1126, 684] width 140 height 34
drag, startPoint x: 796, startPoint y: 395, endPoint x: 887, endPoint y: 667, distance: 286.8
click at [887, 667] on div "Mappin Location [GEOGRAPHIC_DATA], [GEOGRAPHIC_DATA] y Brianza, [GEOGRAPHIC_DAT…" at bounding box center [708, 417] width 1416 height 846
click at [1248, 29] on h4 "Mappin" at bounding box center [1228, 29] width 119 height 37
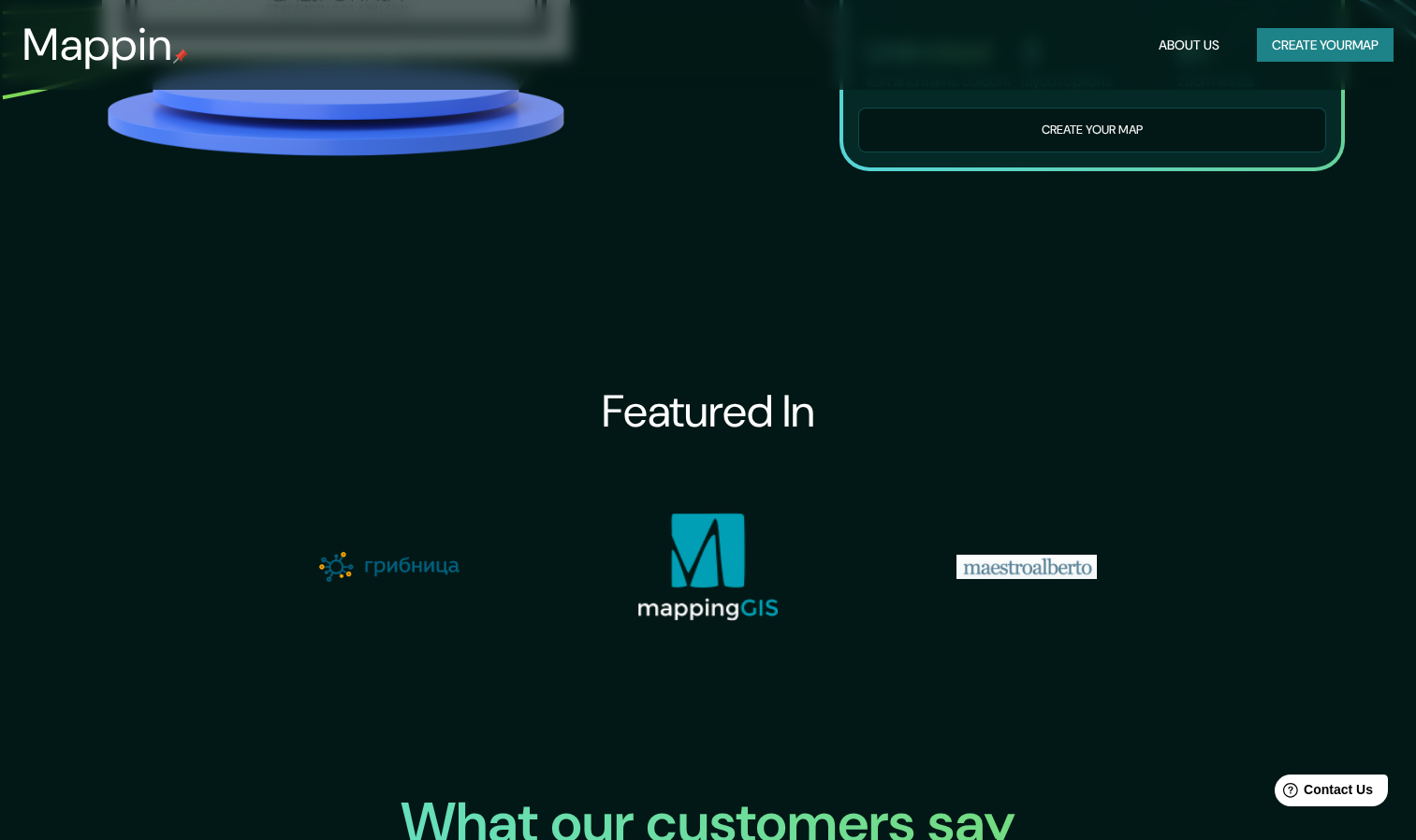
scroll to position [1965, 0]
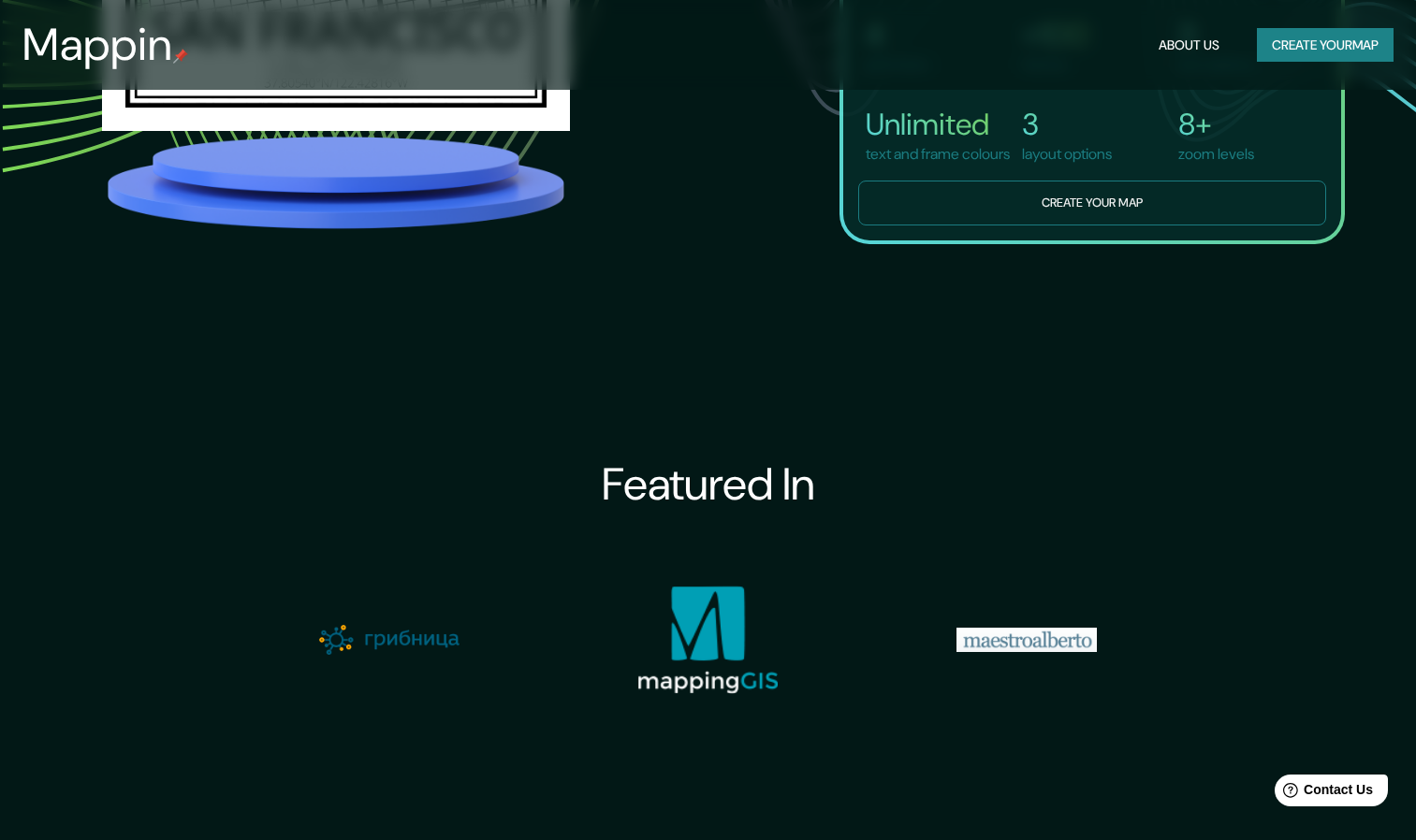
click at [914, 219] on button "Create your map" at bounding box center [1092, 203] width 468 height 46
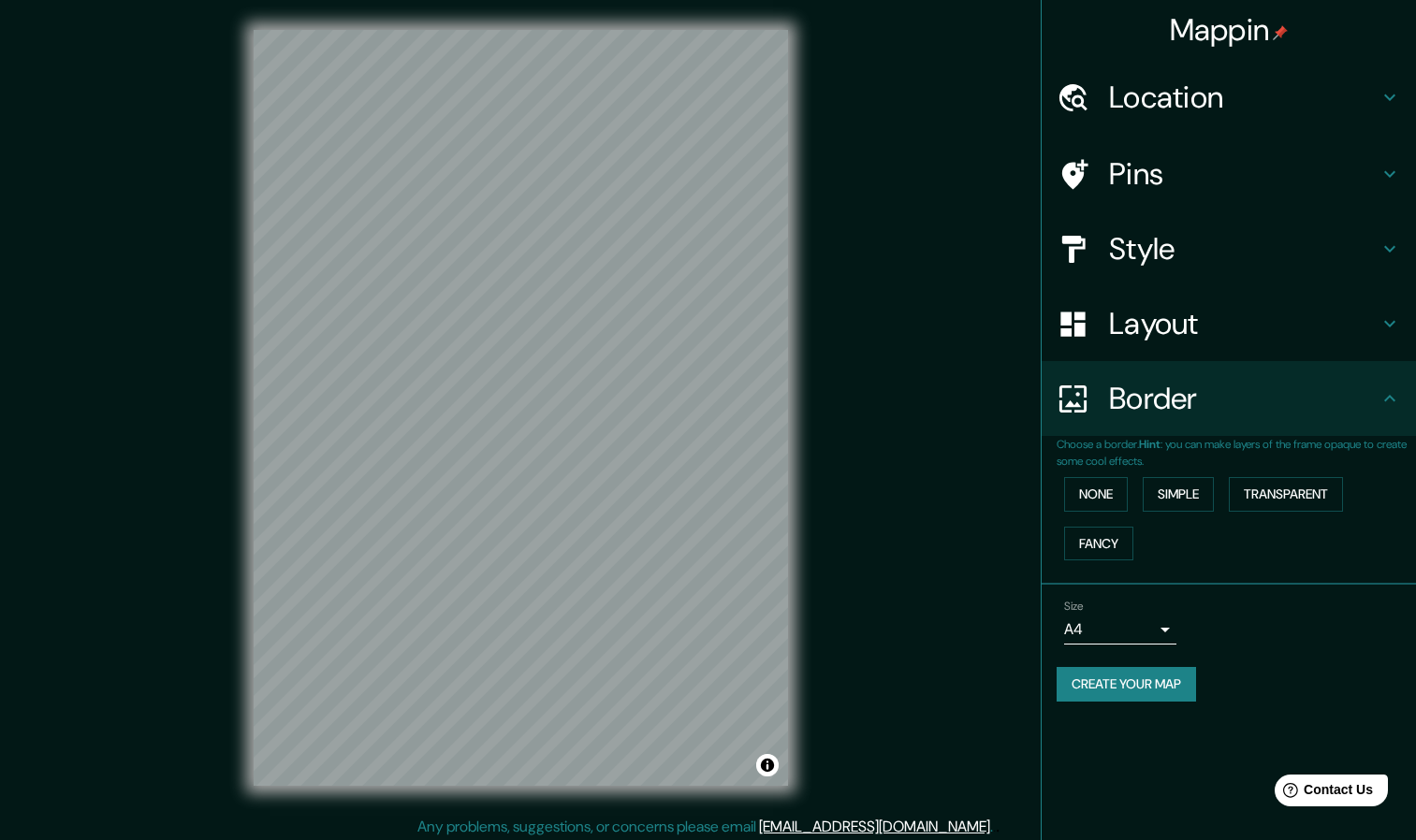
click at [1164, 116] on h4 "Location" at bounding box center [1243, 97] width 269 height 37
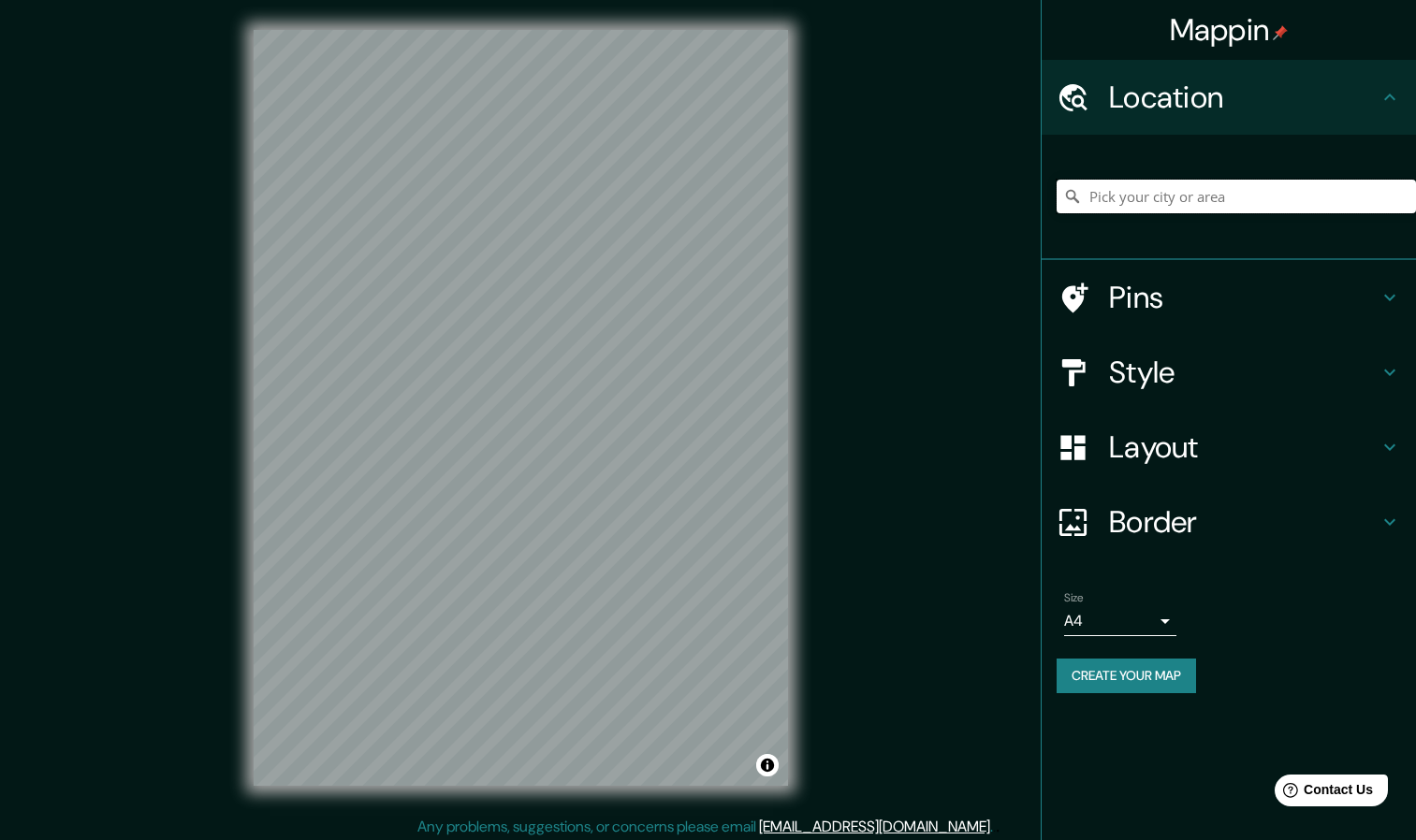
click at [1164, 181] on input "Pick your city or area" at bounding box center [1236, 196] width 360 height 33
type input "[GEOGRAPHIC_DATA], [GEOGRAPHIC_DATA] y Brianza, [GEOGRAPHIC_DATA]"
click at [1086, 674] on button "Create your map" at bounding box center [1126, 675] width 140 height 34
click at [1376, 359] on h4 "Style" at bounding box center [1243, 372] width 269 height 37
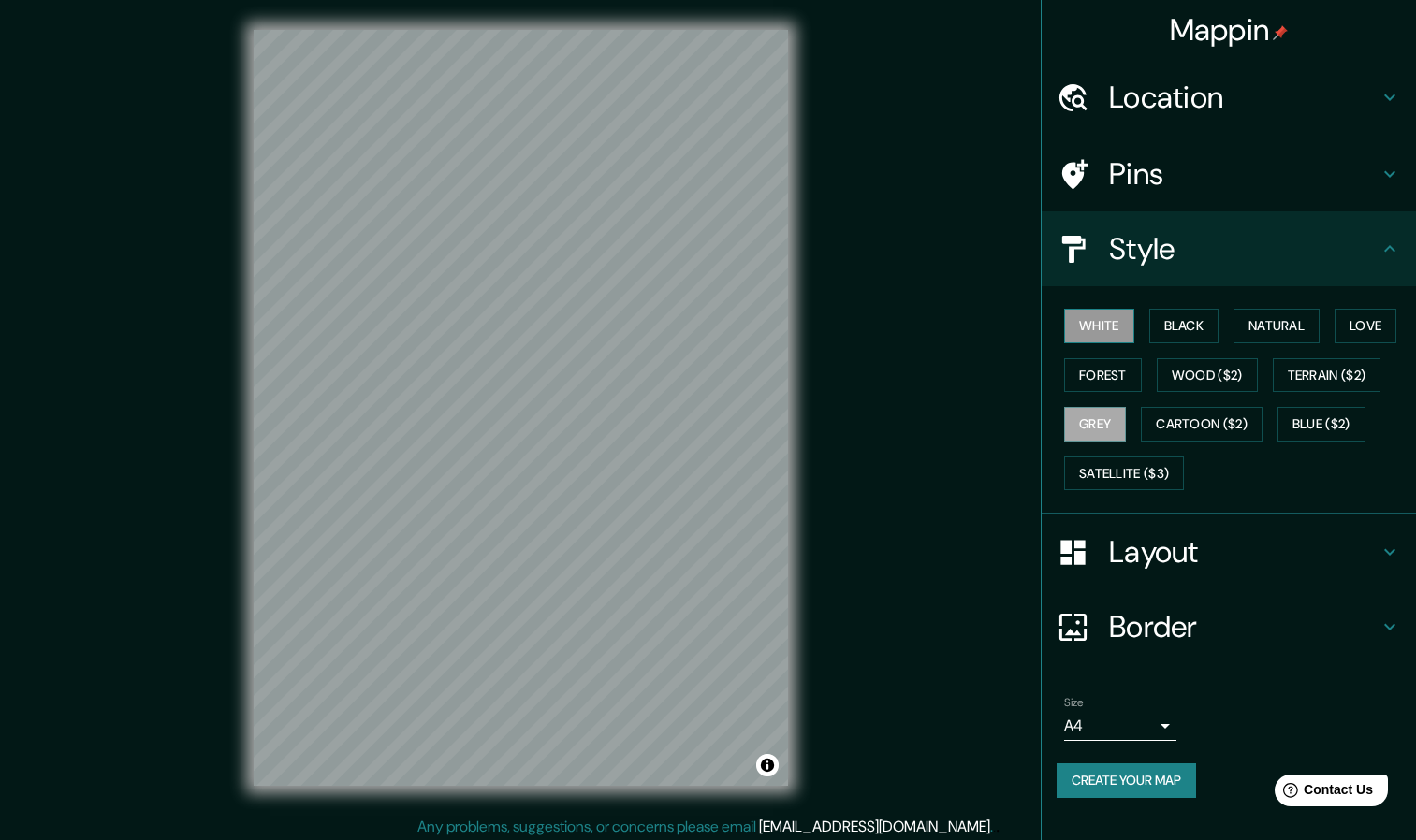
click at [1094, 340] on button "White" at bounding box center [1099, 325] width 70 height 34
